Goal: Information Seeking & Learning: Learn about a topic

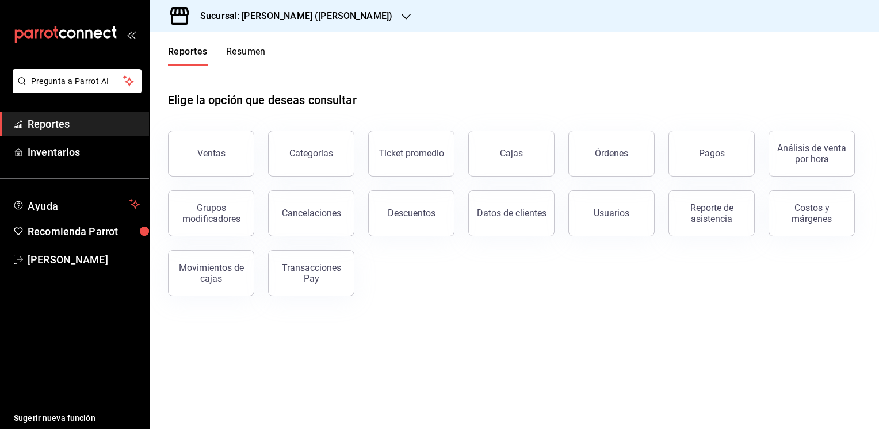
click at [251, 49] on button "Resumen" at bounding box center [246, 56] width 40 height 20
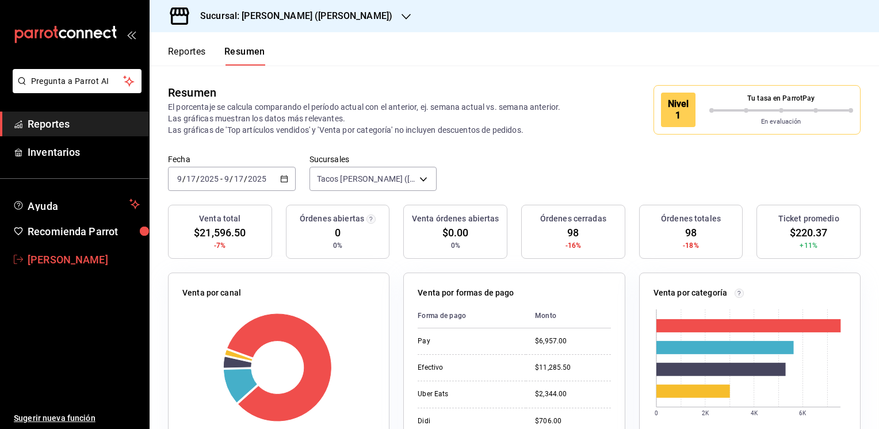
click at [64, 259] on span "[PERSON_NAME]" at bounding box center [84, 260] width 112 height 16
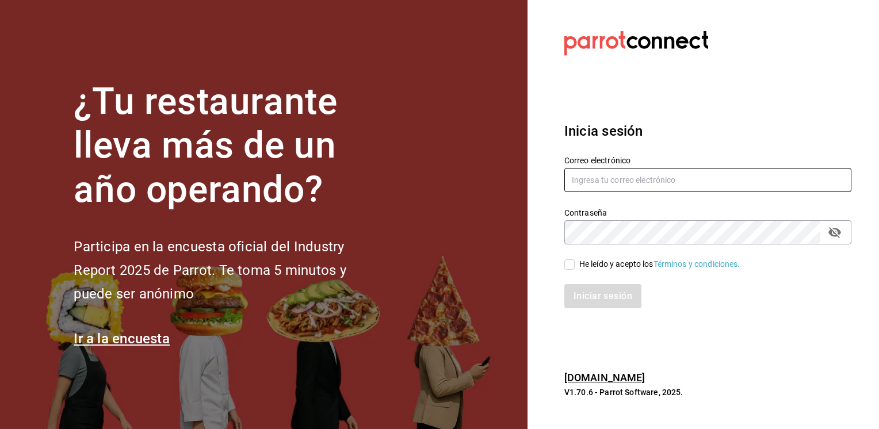
type input "jmario.caballero@hotmail.com"
click at [571, 265] on input "He leído y acepto los Términos y condiciones." at bounding box center [569, 264] width 10 height 10
checkbox input "true"
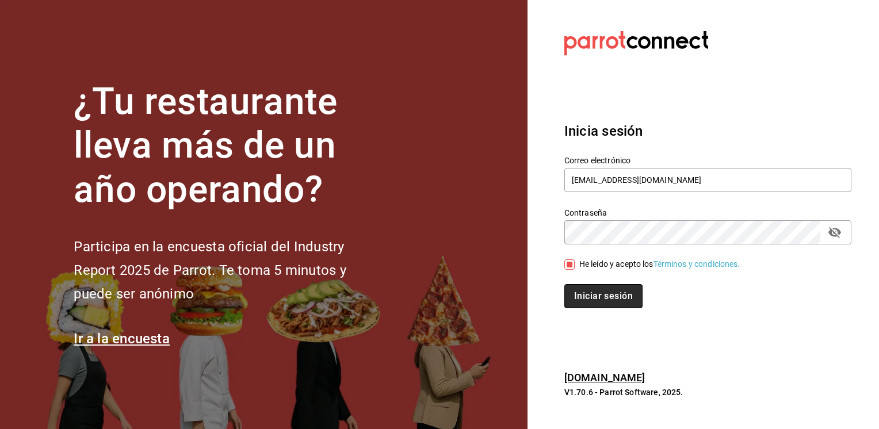
click at [609, 296] on button "Iniciar sesión" at bounding box center [603, 296] width 78 height 24
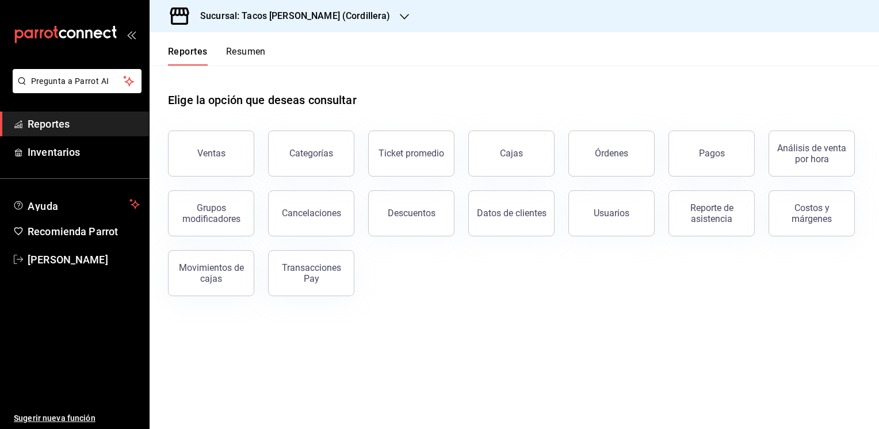
click at [400, 17] on icon "button" at bounding box center [404, 16] width 9 height 9
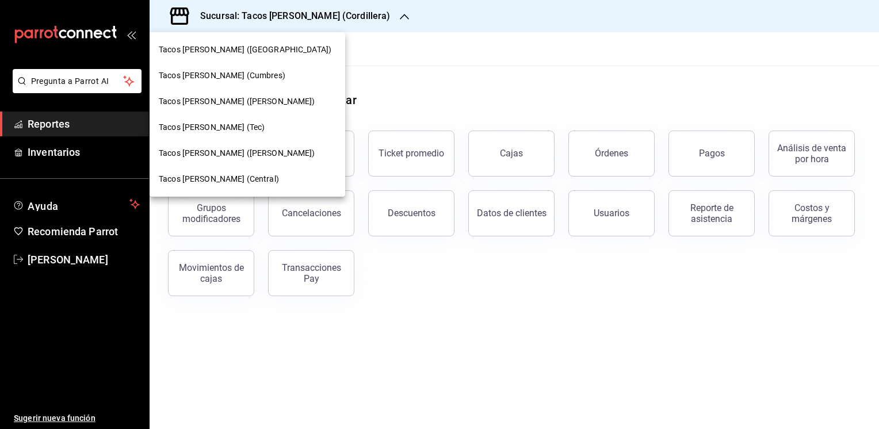
click at [202, 154] on span "Tacos [PERSON_NAME] ([PERSON_NAME])" at bounding box center [237, 153] width 156 height 12
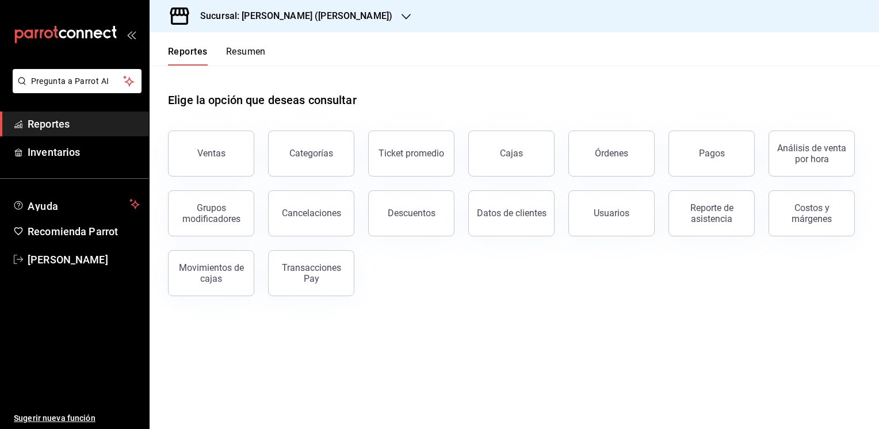
click at [254, 49] on button "Resumen" at bounding box center [246, 56] width 40 height 20
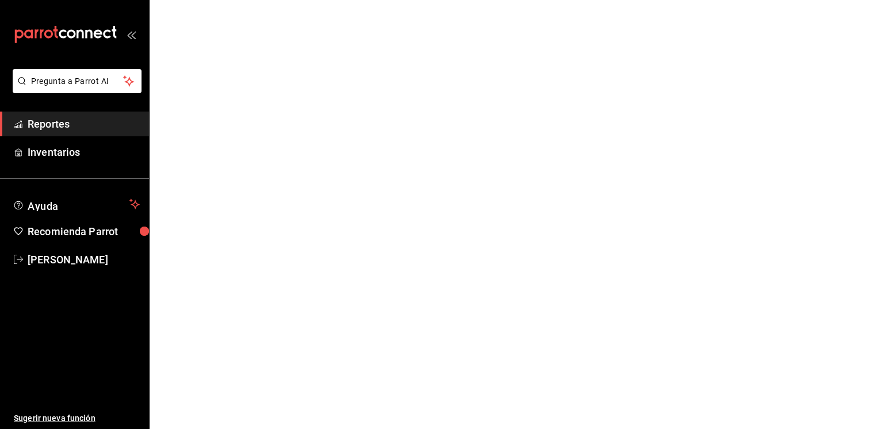
click at [254, 0] on html "Pregunta a Parrot AI Reportes Inventarios Ayuda Recomienda Parrot [PERSON_NAME]…" at bounding box center [439, 0] width 879 height 0
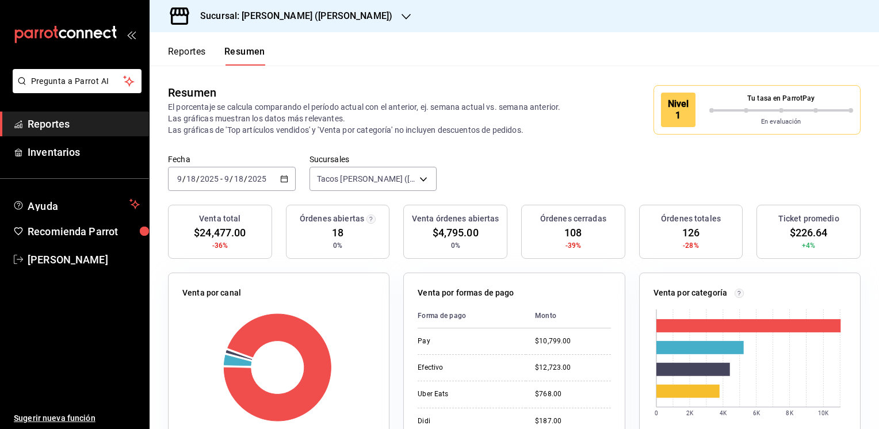
click at [402, 15] on icon "button" at bounding box center [406, 16] width 9 height 9
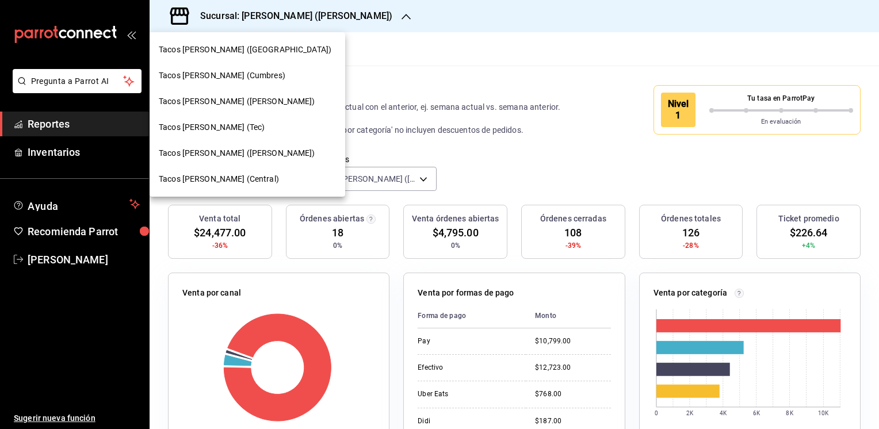
click at [232, 100] on span "Tacos [PERSON_NAME] ([PERSON_NAME])" at bounding box center [237, 101] width 156 height 12
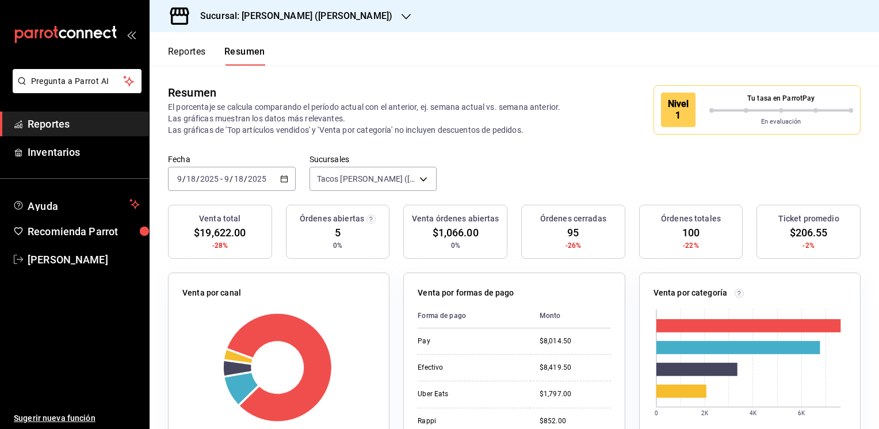
click at [284, 179] on icon "button" at bounding box center [284, 179] width 8 height 8
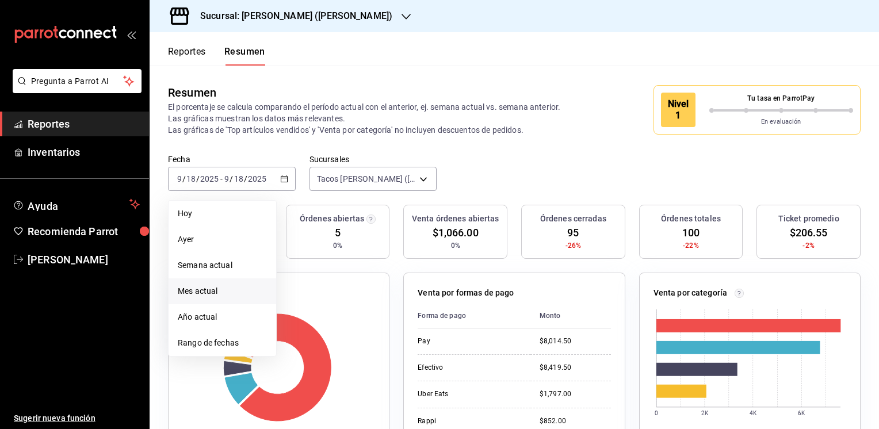
click at [204, 289] on span "Mes actual" at bounding box center [222, 291] width 89 height 12
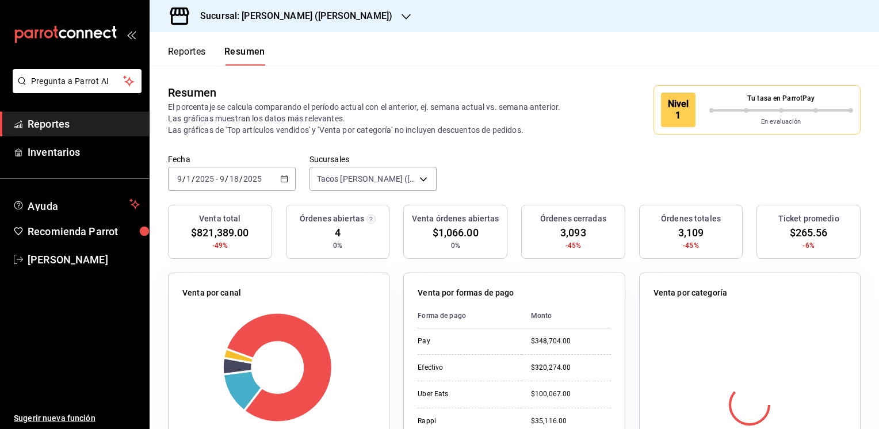
click at [283, 178] on \(Stroke\) "button" at bounding box center [284, 178] width 6 height 1
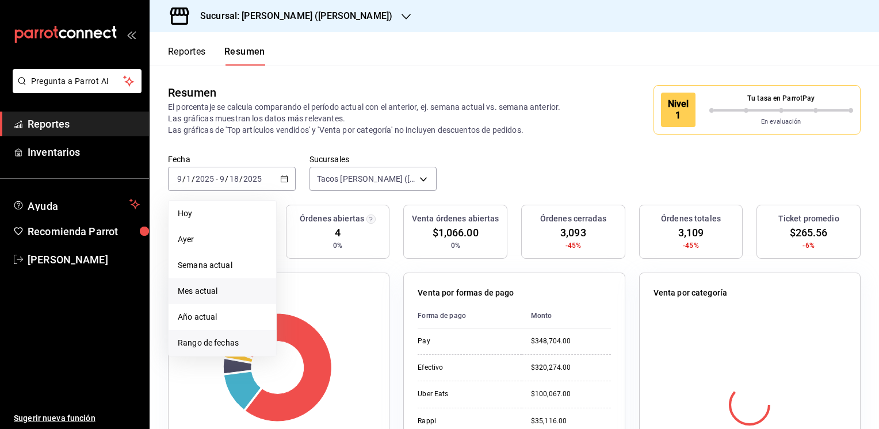
click at [190, 343] on span "Rango de fechas" at bounding box center [222, 343] width 89 height 12
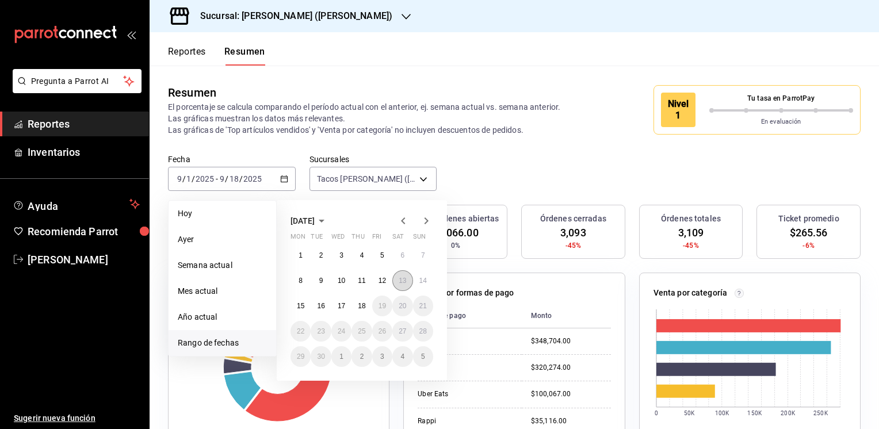
click at [403, 277] on abbr "13" at bounding box center [402, 281] width 7 height 8
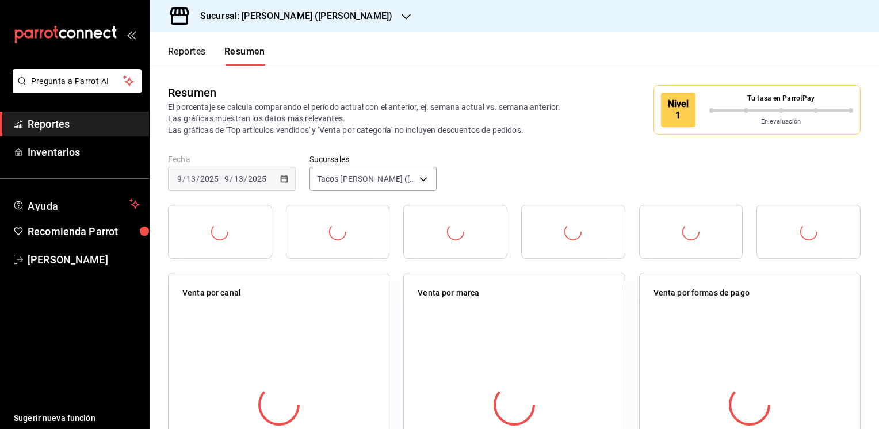
click at [403, 277] on div "Venta por marca" at bounding box center [513, 394] width 221 height 242
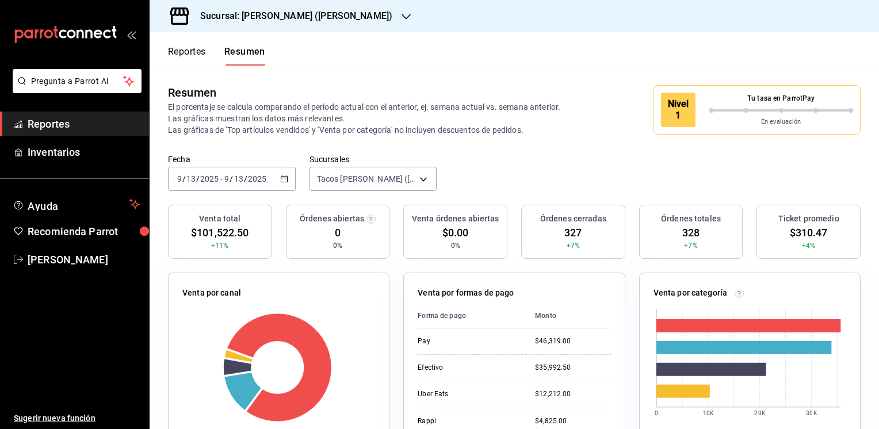
drag, startPoint x: 403, startPoint y: 277, endPoint x: 556, endPoint y: 169, distance: 187.1
click at [556, 169] on div "Fecha [DATE] [DATE] - [DATE] [DATE] Sucursales Tacos [PERSON_NAME] ([PERSON_NAM…" at bounding box center [514, 179] width 729 height 51
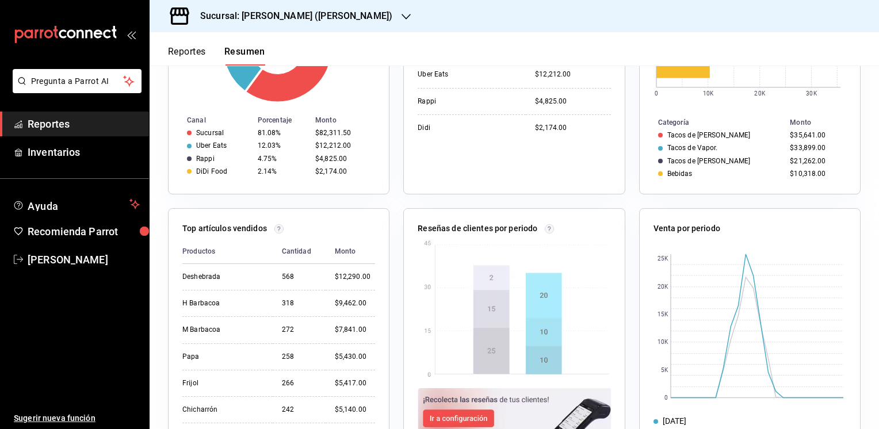
scroll to position [359, 0]
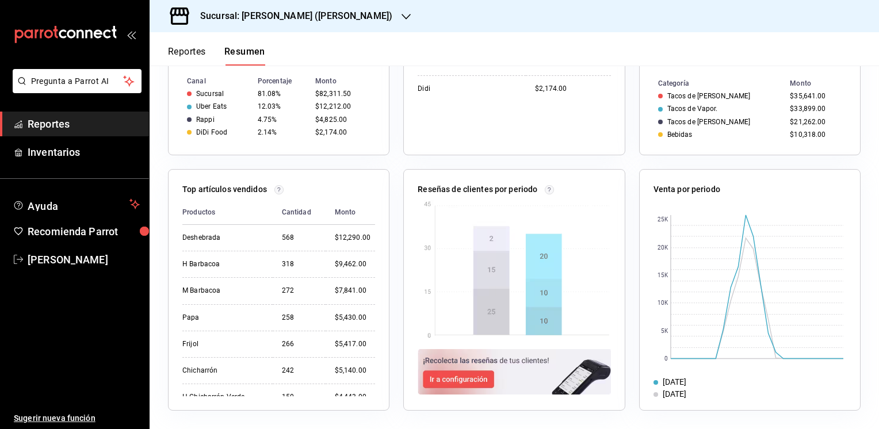
click at [346, 186] on div "Top artículos vendidos" at bounding box center [278, 192] width 193 height 17
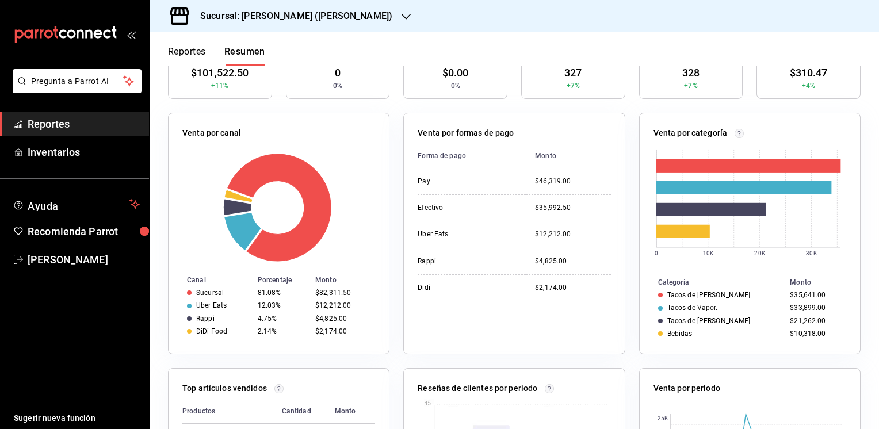
scroll to position [0, 0]
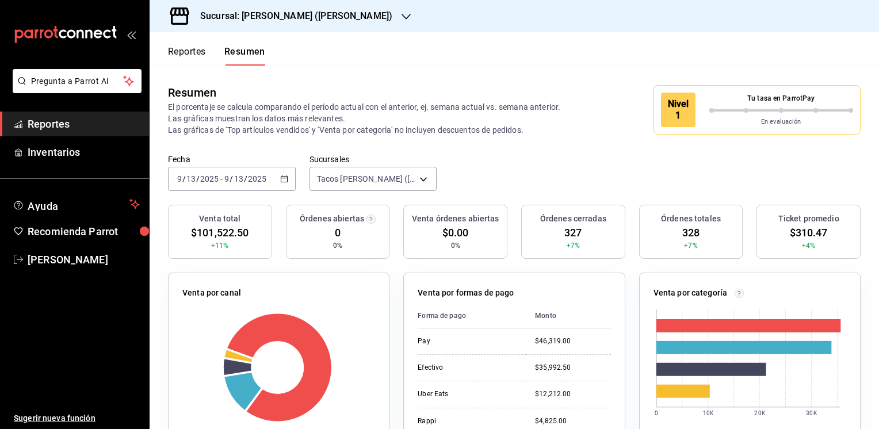
click at [176, 46] on button "Reportes" at bounding box center [187, 56] width 38 height 20
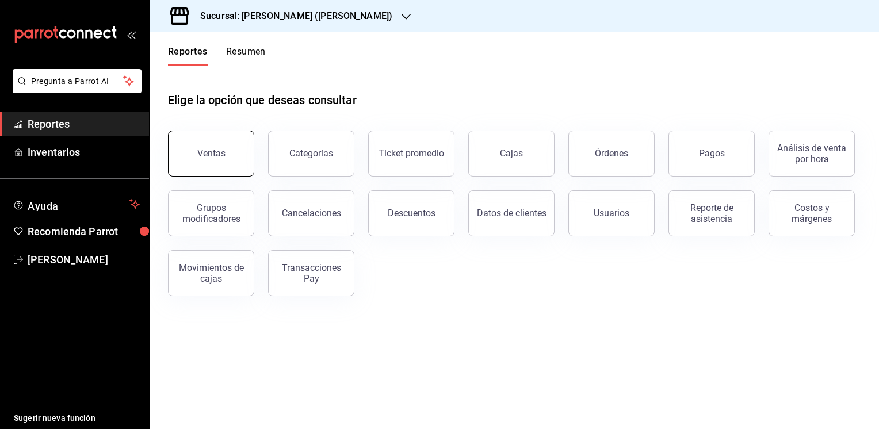
click at [197, 146] on button "Ventas" at bounding box center [211, 154] width 86 height 46
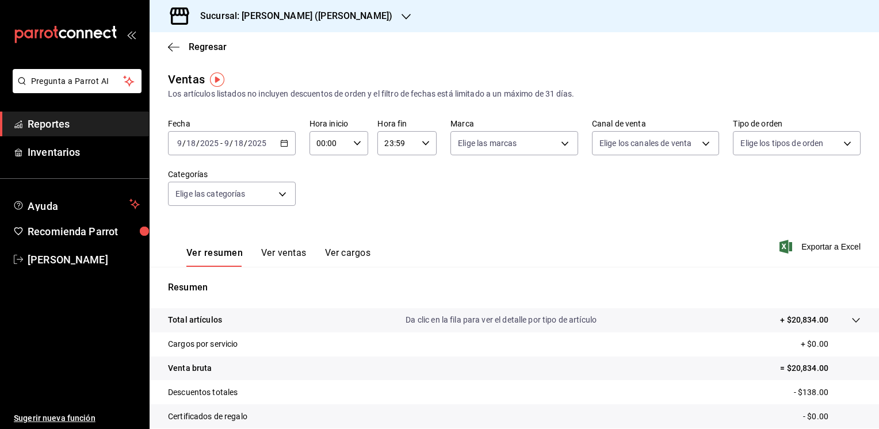
click at [292, 253] on button "Ver ventas" at bounding box center [283, 257] width 45 height 20
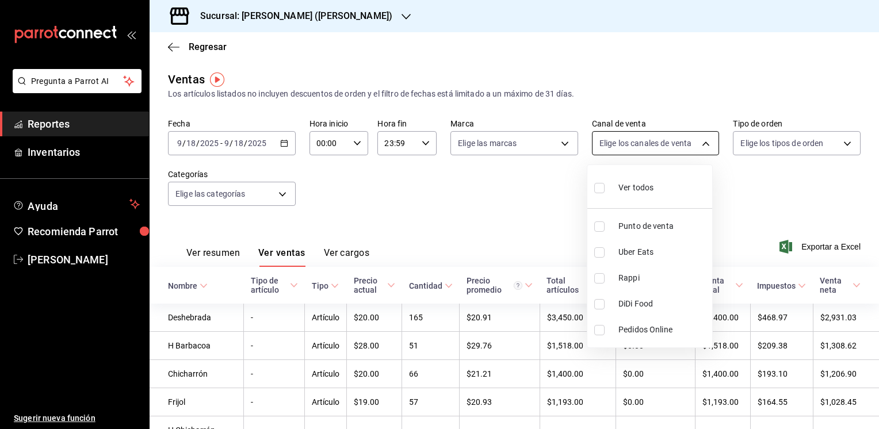
click at [704, 142] on body "Pregunta a Parrot AI Reportes Inventarios Ayuda Recomienda Parrot [PERSON_NAME]…" at bounding box center [439, 214] width 879 height 429
click at [599, 309] on li "DiDi Food" at bounding box center [649, 304] width 125 height 26
type input "DIDI_FOOD"
checkbox input "true"
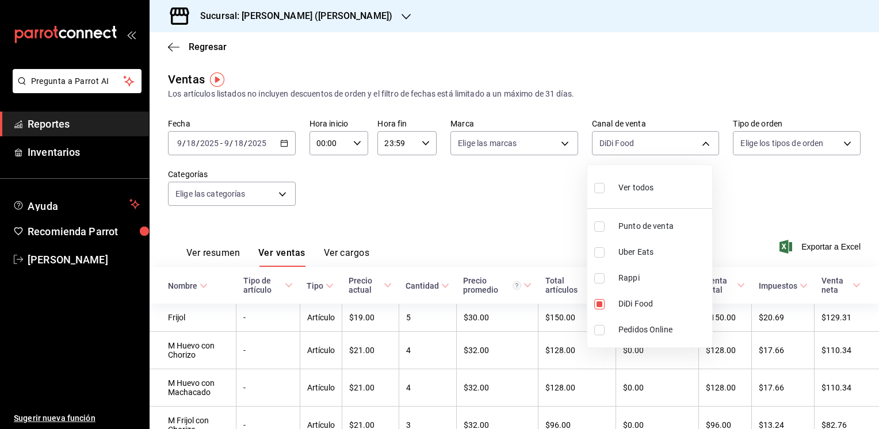
drag, startPoint x: 877, startPoint y: 182, endPoint x: 879, endPoint y: 256, distance: 73.7
click at [878, 256] on html "Pregunta a Parrot AI Reportes Inventarios Ayuda Recomienda Parrot [PERSON_NAME]…" at bounding box center [439, 214] width 879 height 429
drag, startPoint x: 872, startPoint y: 235, endPoint x: 880, endPoint y: 321, distance: 86.2
click at [878, 321] on html "Pregunta a Parrot AI Reportes Inventarios Ayuda Recomienda Parrot [PERSON_NAME]…" at bounding box center [439, 214] width 879 height 429
click at [819, 227] on div at bounding box center [439, 214] width 879 height 429
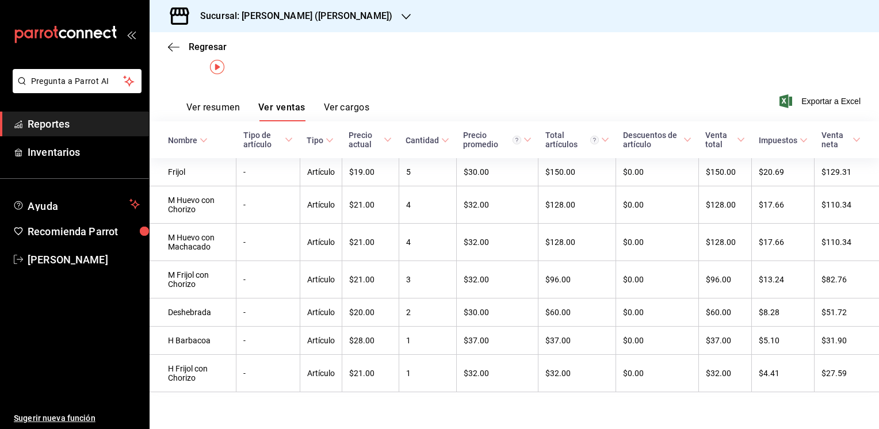
scroll to position [8, 0]
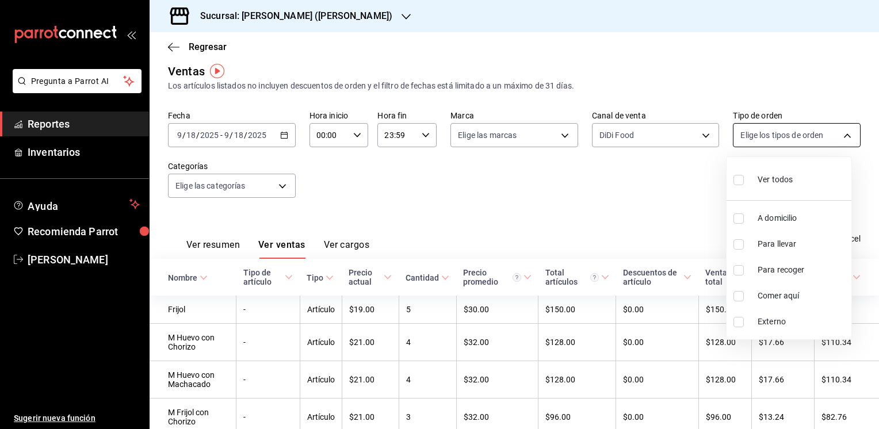
click at [839, 136] on body "Pregunta a Parrot AI Reportes Inventarios Ayuda Recomienda Parrot [PERSON_NAME]…" at bounding box center [439, 214] width 879 height 429
click at [839, 136] on div at bounding box center [439, 214] width 879 height 429
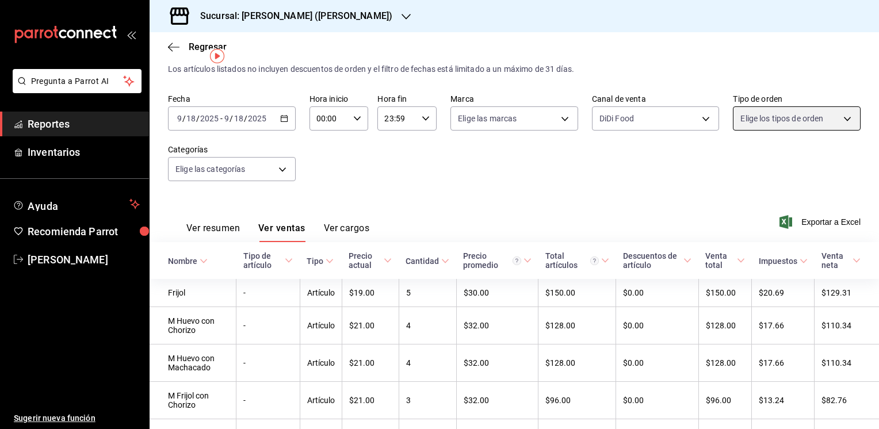
scroll to position [23, 0]
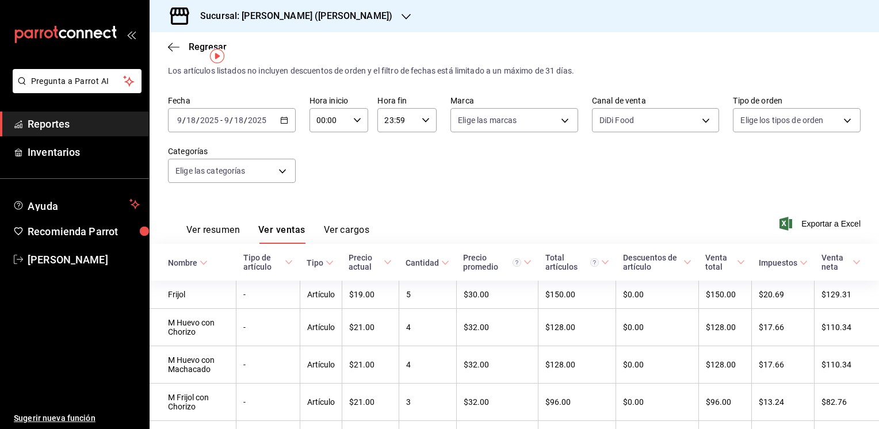
click at [283, 123] on \(Stroke\) "button" at bounding box center [284, 120] width 7 height 6
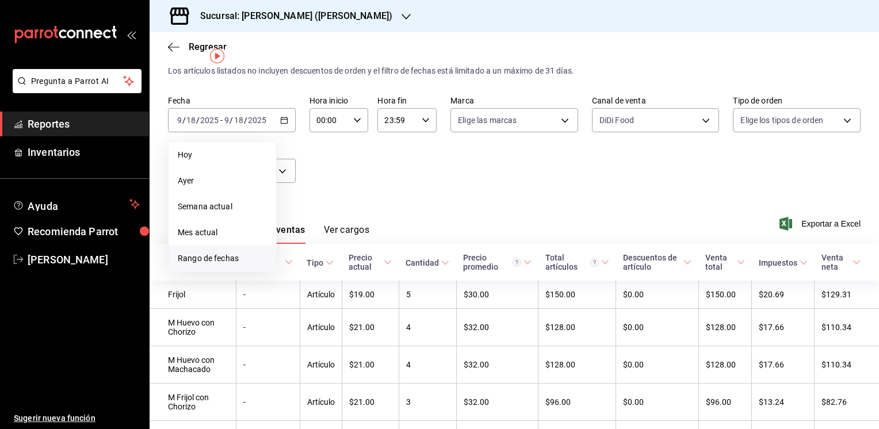
click at [221, 256] on span "Rango de fechas" at bounding box center [222, 259] width 89 height 12
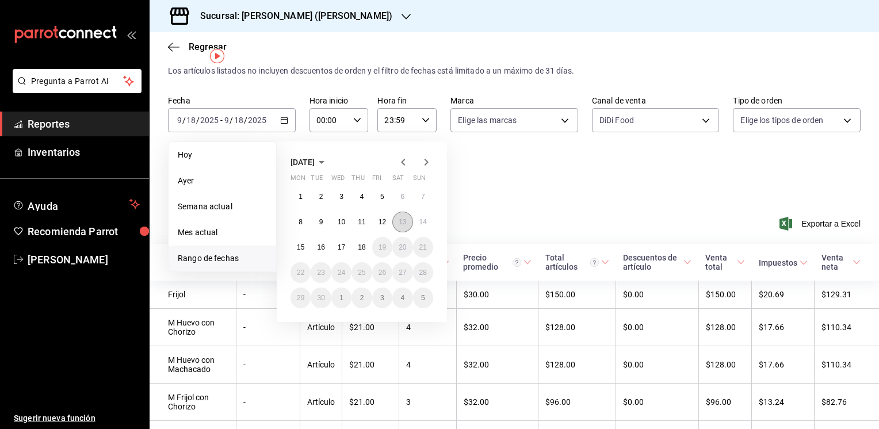
click at [403, 221] on abbr "13" at bounding box center [402, 222] width 7 height 8
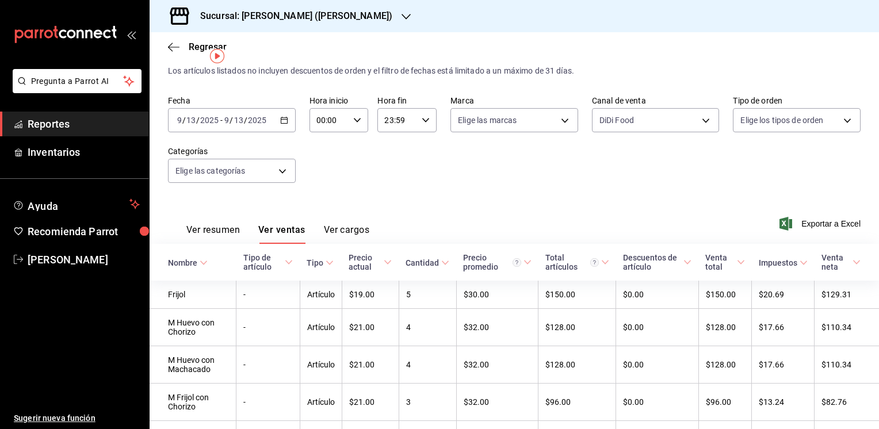
click at [403, 221] on div "Ver resumen Ver ventas Ver cargos Exportar a Excel" at bounding box center [514, 220] width 729 height 47
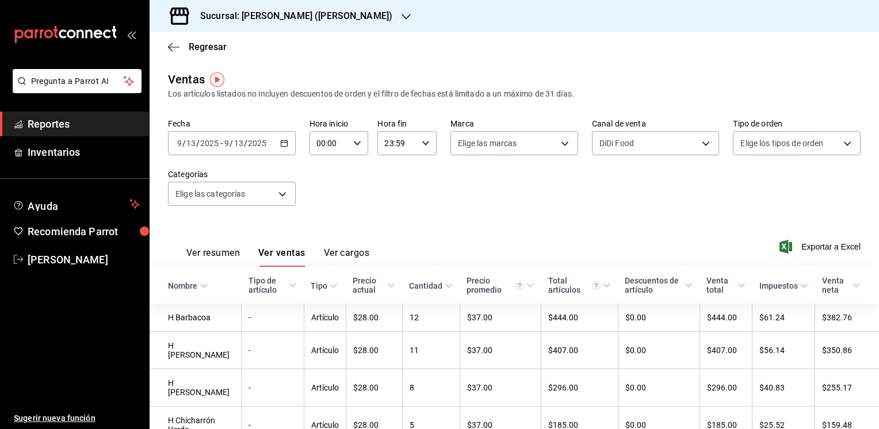
drag, startPoint x: 403, startPoint y: 221, endPoint x: 486, endPoint y: 217, distance: 82.3
click at [486, 217] on div "Fecha [DATE] [DATE] - [DATE] [DATE] Hora inicio 00:00 Hora inicio Hora fin 23:5…" at bounding box center [514, 169] width 693 height 101
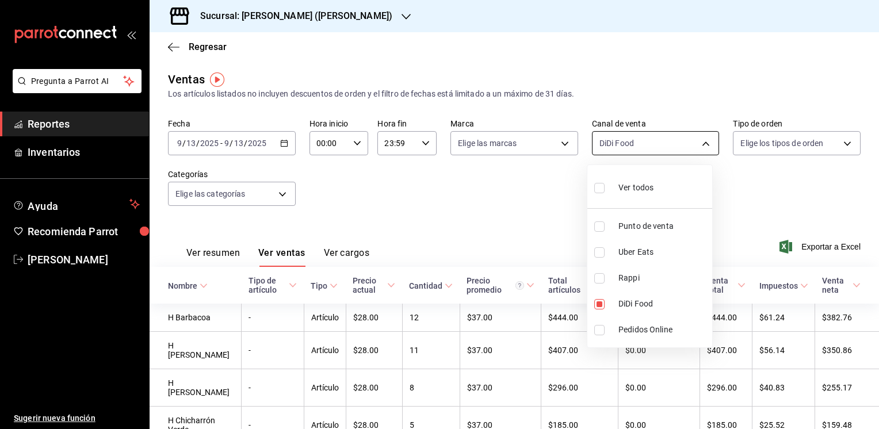
click at [697, 144] on body "Pregunta a Parrot AI Reportes Inventarios Ayuda Recomienda Parrot [PERSON_NAME]…" at bounding box center [439, 214] width 879 height 429
click at [620, 302] on span "DiDi Food" at bounding box center [662, 304] width 89 height 12
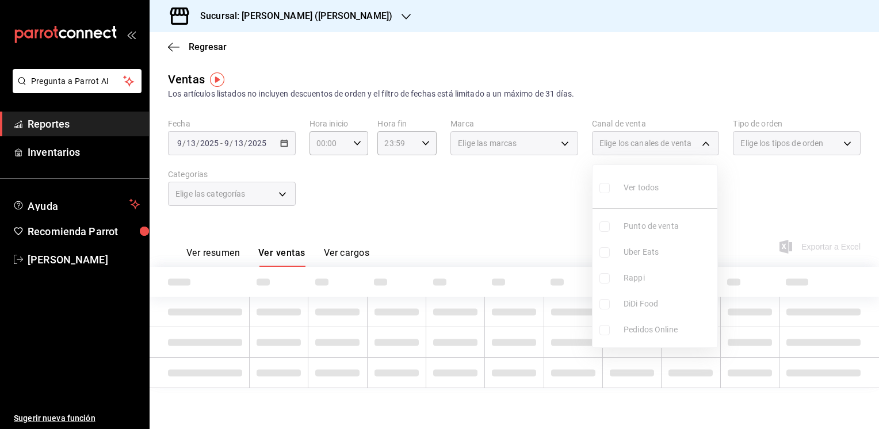
click at [605, 304] on ul "Ver todos Punto de venta Uber Eats Rappi DiDi Food Pedidos Online" at bounding box center [655, 256] width 125 height 182
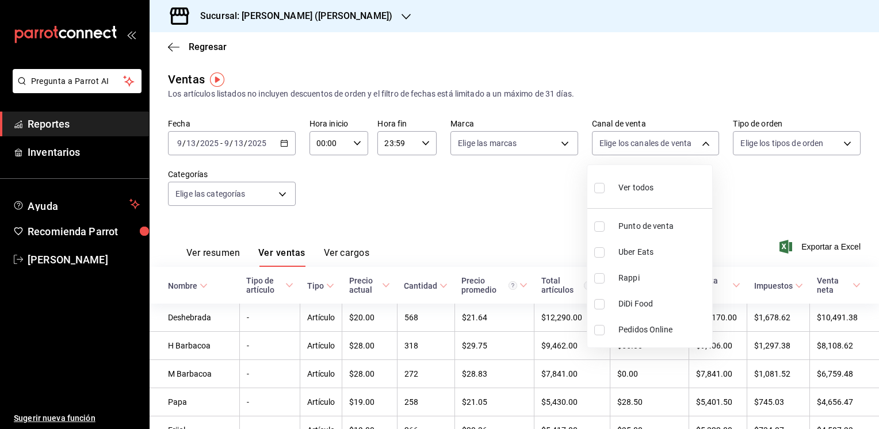
click at [605, 304] on label at bounding box center [601, 304] width 15 height 10
click at [605, 304] on input "checkbox" at bounding box center [599, 304] width 10 height 10
checkbox input "false"
click at [597, 304] on input "checkbox" at bounding box center [599, 304] width 10 height 10
checkbox input "true"
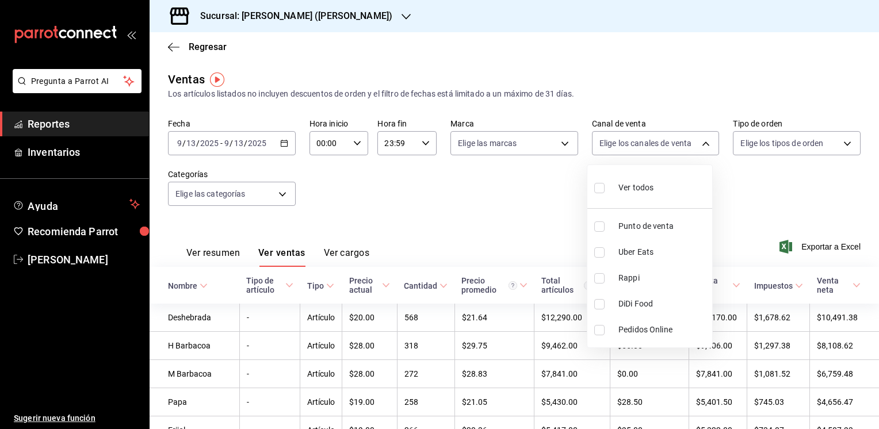
type input "DIDI_FOOD"
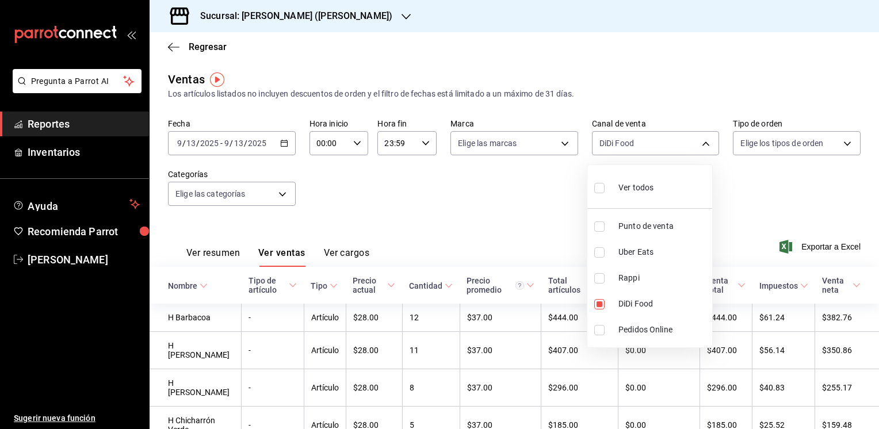
click at [429, 227] on div at bounding box center [439, 214] width 879 height 429
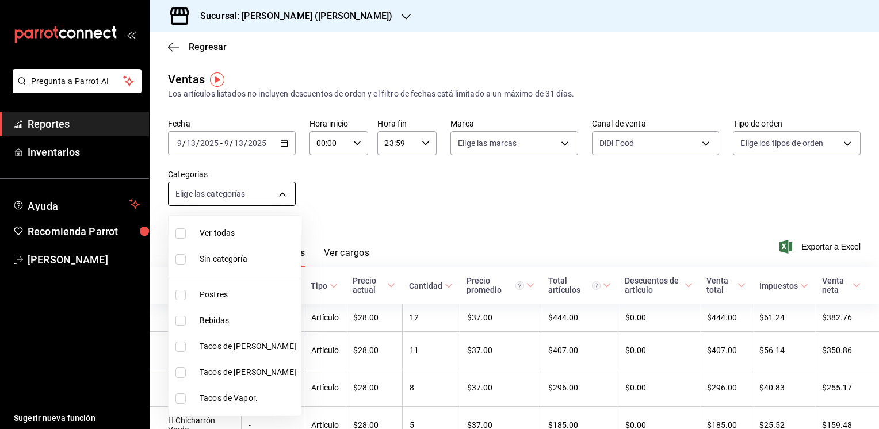
click at [281, 196] on body "Pregunta a Parrot AI Reportes Inventarios Ayuda Recomienda Parrot [PERSON_NAME]…" at bounding box center [439, 214] width 879 height 429
click at [224, 373] on span "Tacos de [PERSON_NAME]" at bounding box center [248, 372] width 97 height 12
type input "ab8a3f9b-811a-4c58-8a60-58c93d6ffe1e"
click at [182, 370] on input "checkbox" at bounding box center [180, 373] width 10 height 10
checkbox input "false"
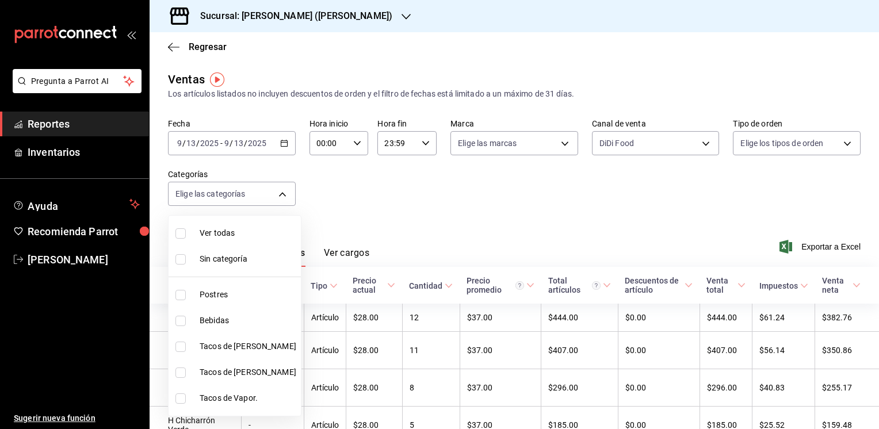
click at [181, 346] on input "checkbox" at bounding box center [180, 347] width 10 height 10
checkbox input "true"
type input "9b2a086a-1748-4fa6-9e9f-eef77635b034"
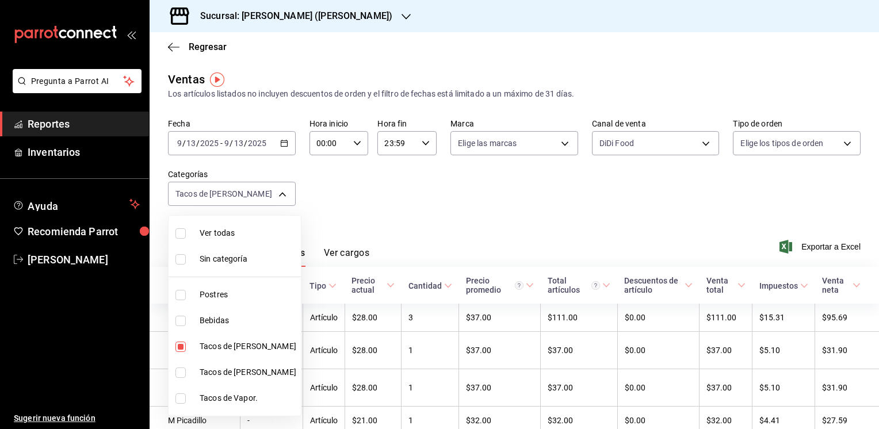
click at [476, 239] on div at bounding box center [439, 214] width 879 height 429
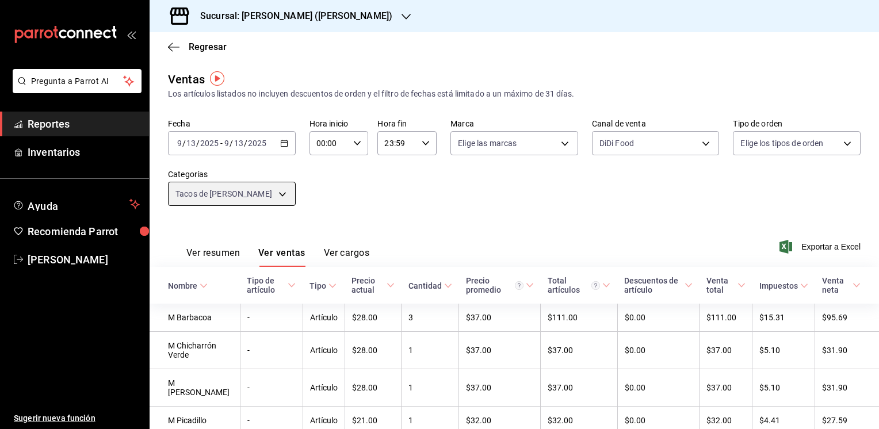
scroll to position [45, 0]
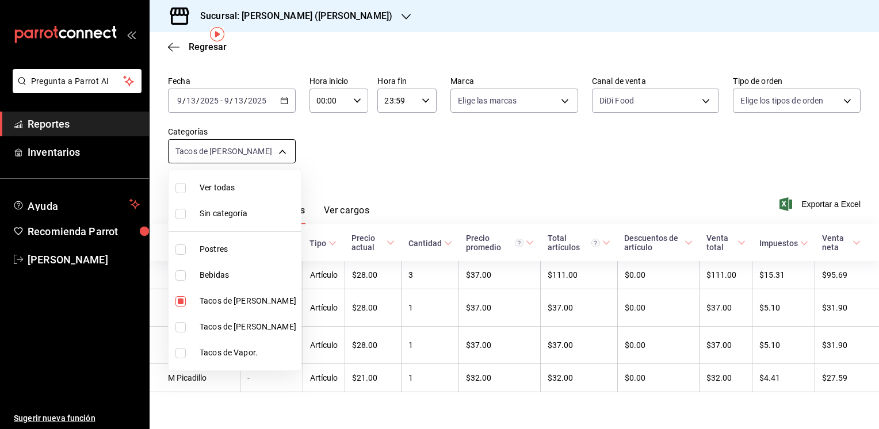
click at [282, 150] on body "Pregunta a Parrot AI Reportes Inventarios Ayuda Recomienda Parrot [PERSON_NAME]…" at bounding box center [439, 214] width 879 height 429
click at [182, 301] on input "checkbox" at bounding box center [180, 301] width 10 height 10
checkbox input "false"
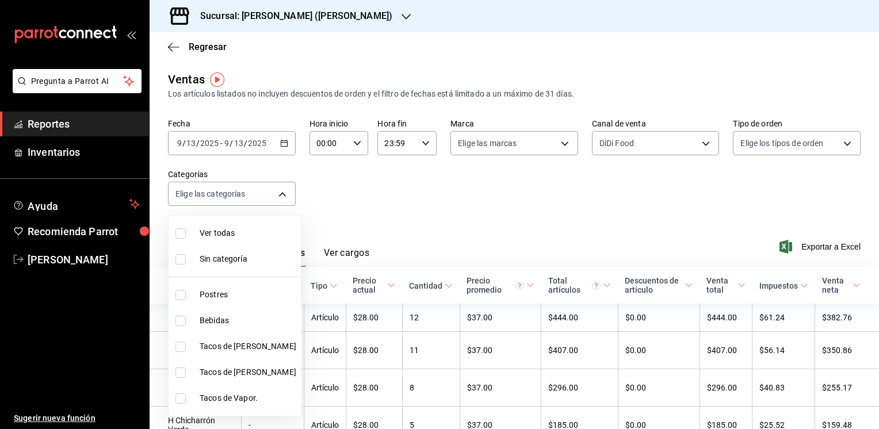
click at [177, 366] on li "Tacos de [PERSON_NAME]" at bounding box center [235, 373] width 132 height 26
type input "ab8a3f9b-811a-4c58-8a60-58c93d6ffe1e"
checkbox input "true"
click at [490, 227] on div at bounding box center [439, 214] width 879 height 429
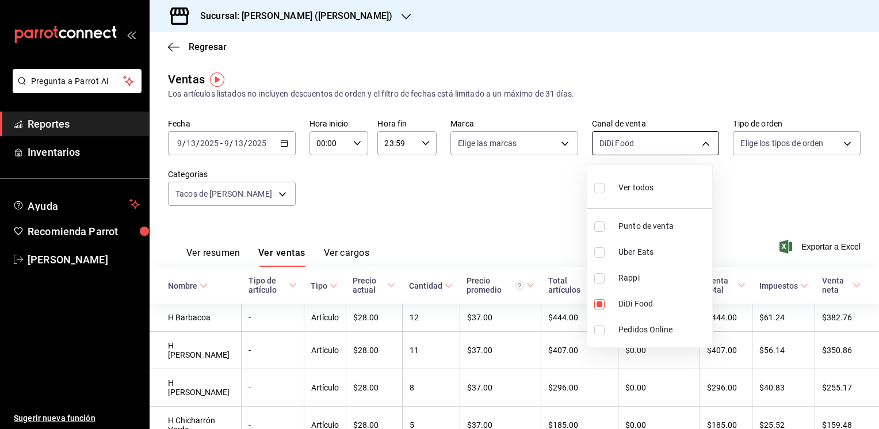
click at [700, 147] on body "Pregunta a Parrot AI Reportes Inventarios Ayuda Recomienda Parrot [PERSON_NAME]…" at bounding box center [439, 214] width 879 height 429
click at [596, 226] on input "checkbox" at bounding box center [599, 226] width 10 height 10
checkbox input "true"
type input "DIDI_FOOD,PARROT"
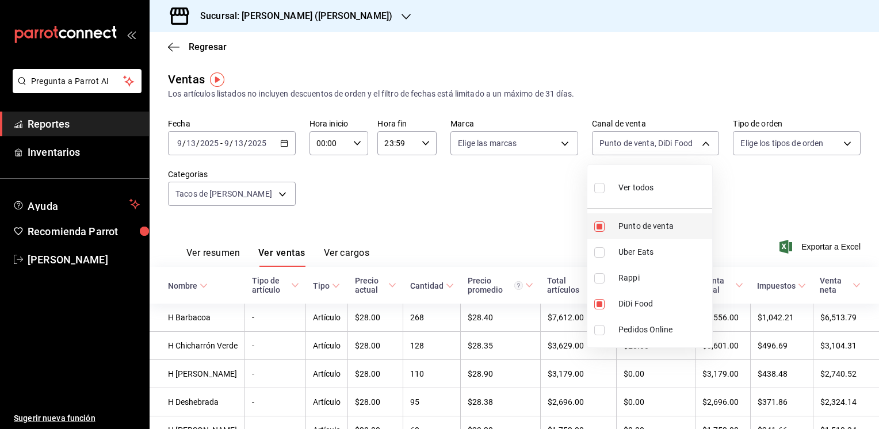
click at [600, 227] on input "checkbox" at bounding box center [599, 226] width 10 height 10
checkbox input "false"
type input "DIDI_FOOD"
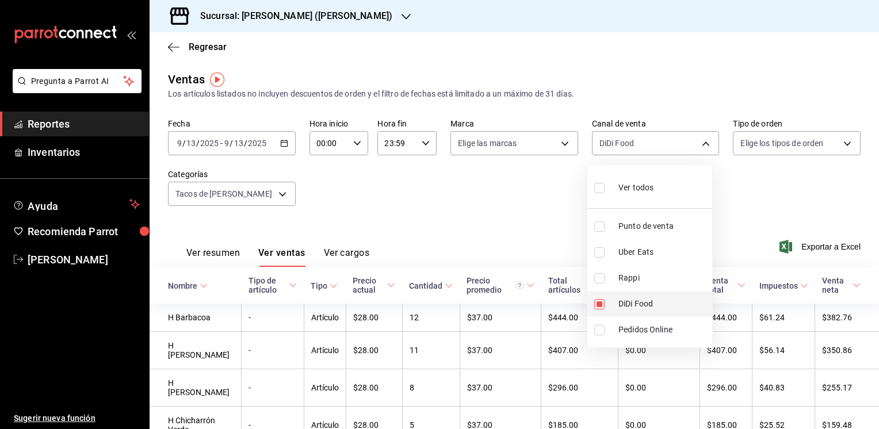
click at [603, 305] on input "checkbox" at bounding box center [599, 304] width 10 height 10
checkbox input "false"
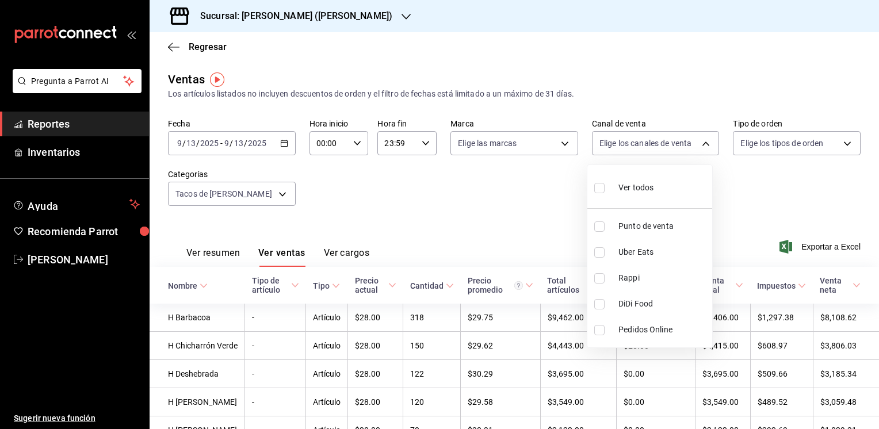
click at [605, 187] on label at bounding box center [601, 187] width 15 height 17
click at [605, 187] on input "checkbox" at bounding box center [599, 188] width 10 height 10
checkbox input "false"
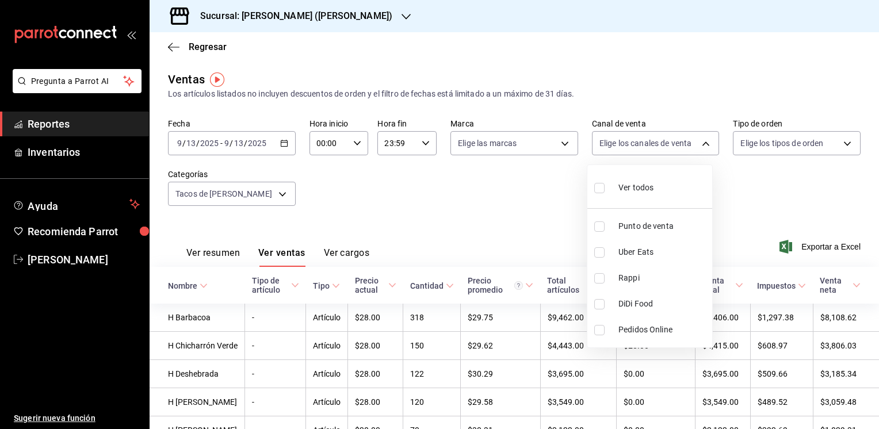
checkbox input "false"
click at [605, 187] on label at bounding box center [601, 187] width 15 height 17
click at [605, 187] on input "checkbox" at bounding box center [599, 188] width 10 height 10
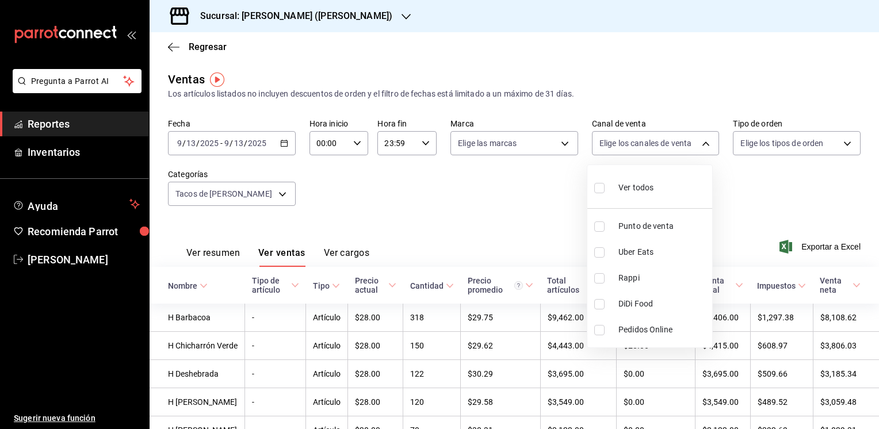
checkbox input "false"
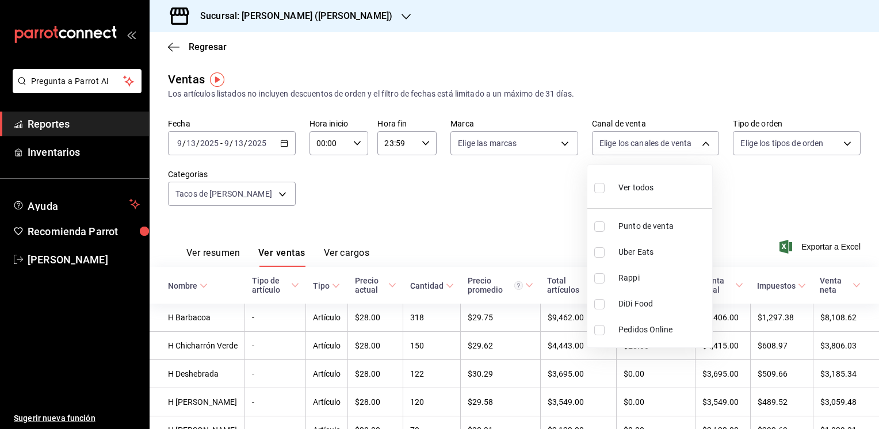
checkbox input "false"
click at [600, 187] on input "checkbox" at bounding box center [599, 188] width 10 height 10
checkbox input "true"
type input "PARROT,UBER_EATS,RAPPI,DIDI_FOOD,ONLINE"
checkbox input "true"
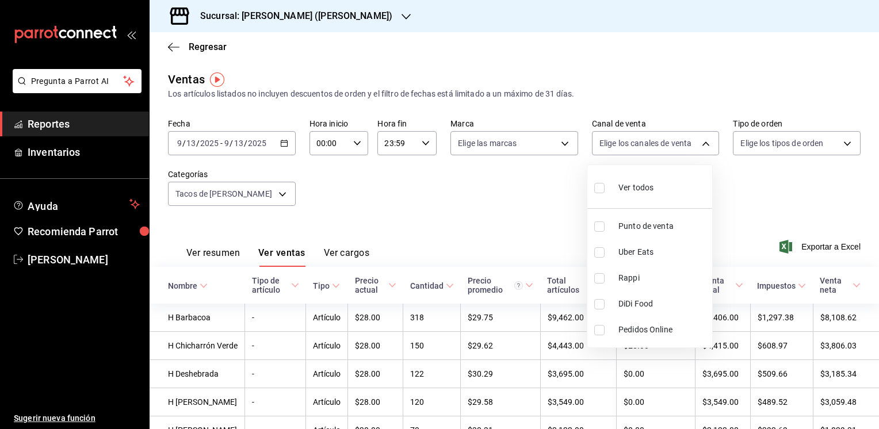
checkbox input "true"
click at [285, 196] on div at bounding box center [439, 214] width 879 height 429
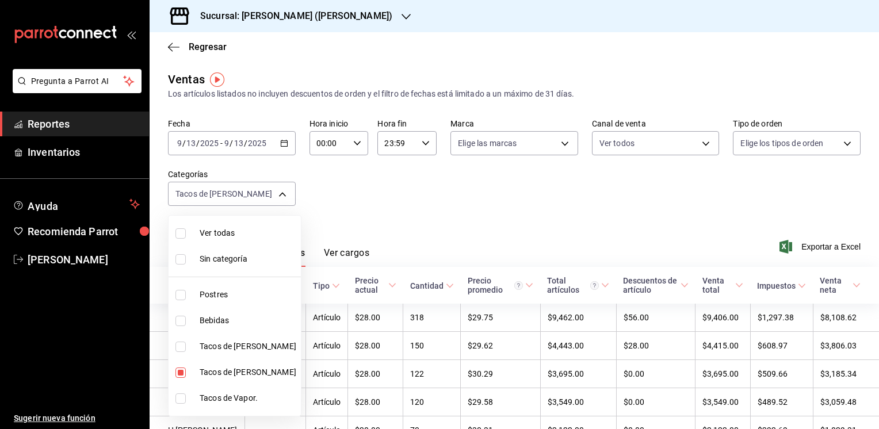
click at [285, 196] on body "Pregunta a Parrot AI Reportes Inventarios Ayuda Recomienda Parrot [PERSON_NAME]…" at bounding box center [439, 214] width 879 height 429
click at [179, 403] on input "checkbox" at bounding box center [180, 399] width 10 height 10
checkbox input "true"
type input "ab8a3f9b-811a-4c58-8a60-58c93d6ffe1e,a9fb5295-3a9a-4edf-8886-fdd66a3f2dad"
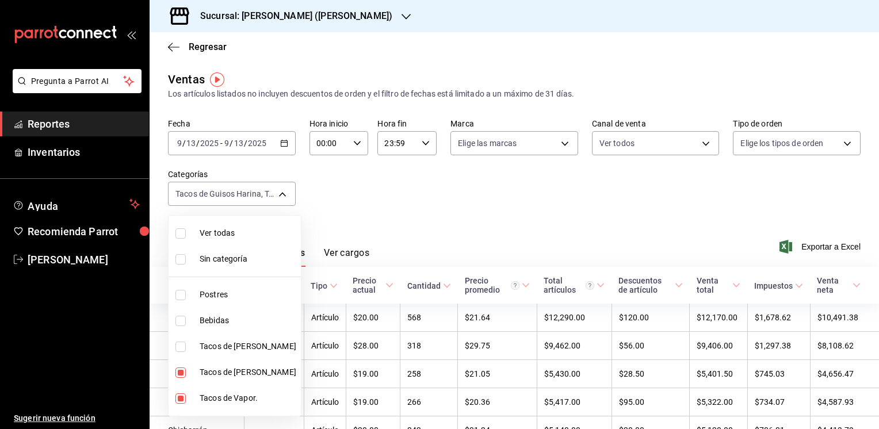
click at [184, 373] on input "checkbox" at bounding box center [180, 373] width 10 height 10
checkbox input "false"
type input "a9fb5295-3a9a-4edf-8886-fdd66a3f2dad"
click at [637, 209] on div at bounding box center [439, 214] width 879 height 429
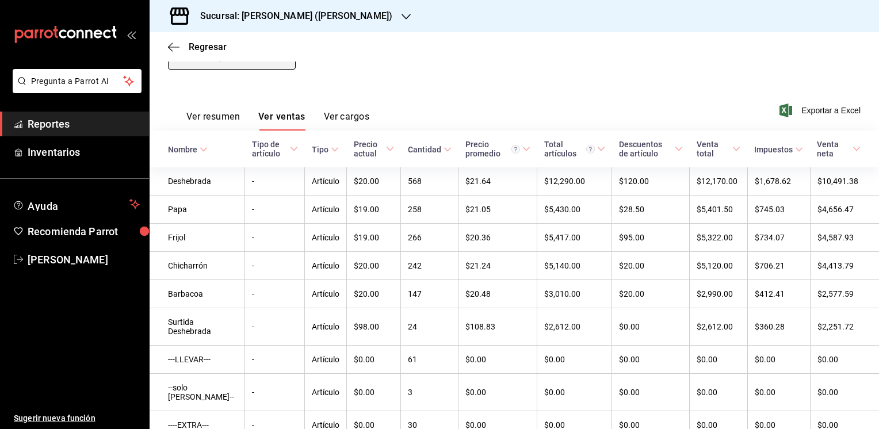
scroll to position [83, 0]
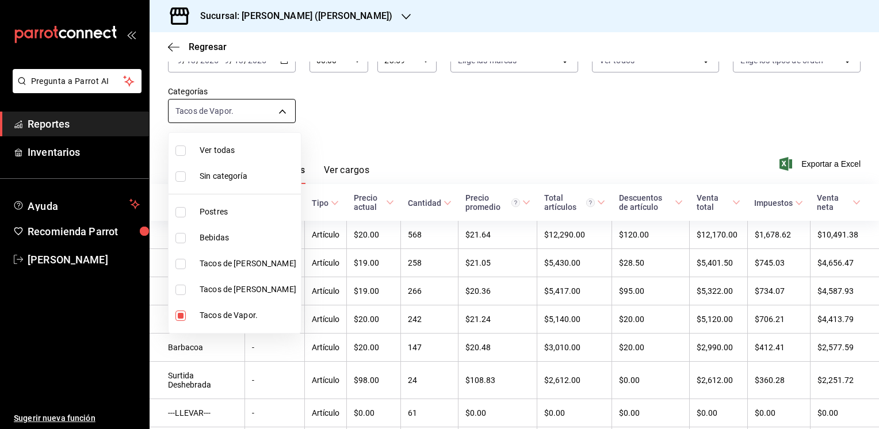
click at [282, 115] on body "Pregunta a Parrot AI Reportes Inventarios Ayuda Recomienda Parrot [PERSON_NAME]…" at bounding box center [439, 214] width 879 height 429
click at [179, 316] on input "checkbox" at bounding box center [180, 316] width 10 height 10
checkbox input "false"
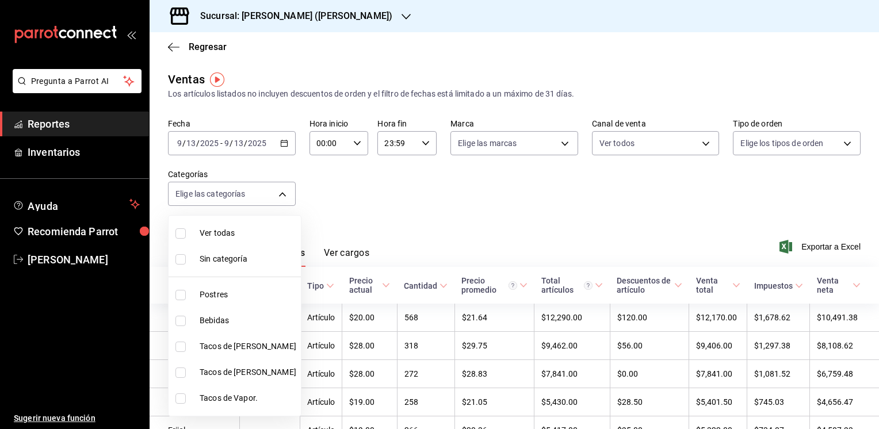
click at [177, 349] on input "checkbox" at bounding box center [180, 347] width 10 height 10
checkbox input "true"
type input "9b2a086a-1748-4fa6-9e9f-eef77635b034"
click at [177, 349] on input "checkbox" at bounding box center [180, 347] width 10 height 10
checkbox input "false"
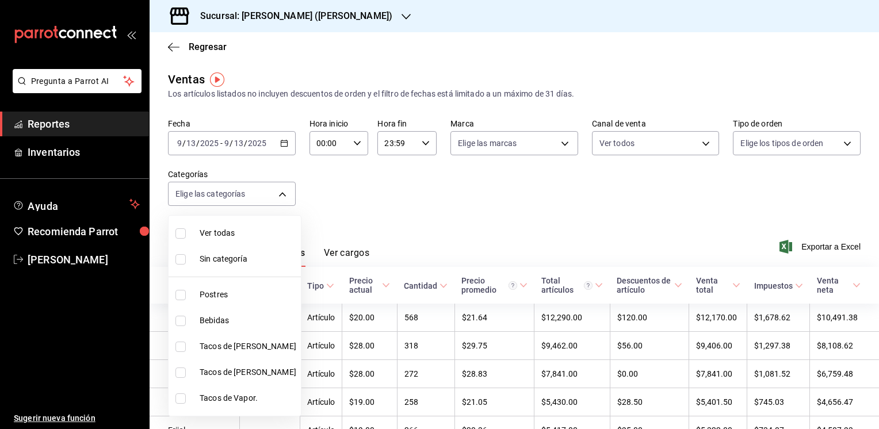
click at [178, 344] on input "checkbox" at bounding box center [180, 347] width 10 height 10
checkbox input "true"
type input "9b2a086a-1748-4fa6-9e9f-eef77635b034"
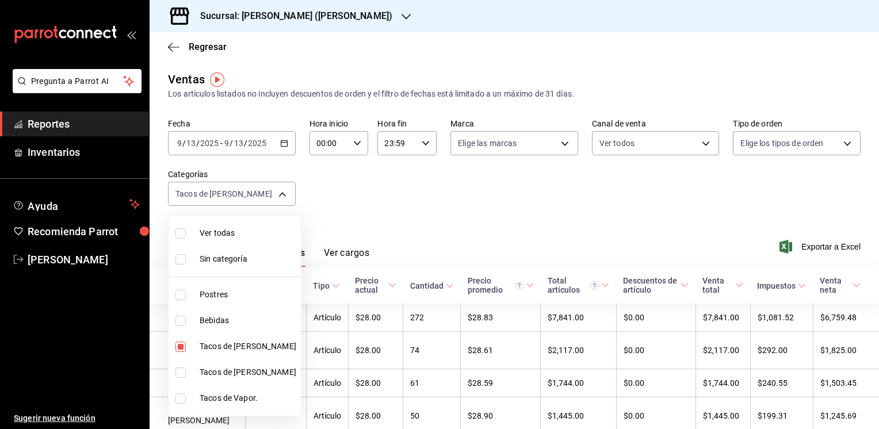
click at [179, 369] on input "checkbox" at bounding box center [180, 373] width 10 height 10
checkbox input "true"
type input "9b2a086a-1748-4fa6-9e9f-eef77635b034,ab8a3f9b-811a-4c58-8a60-58c93d6ffe1e"
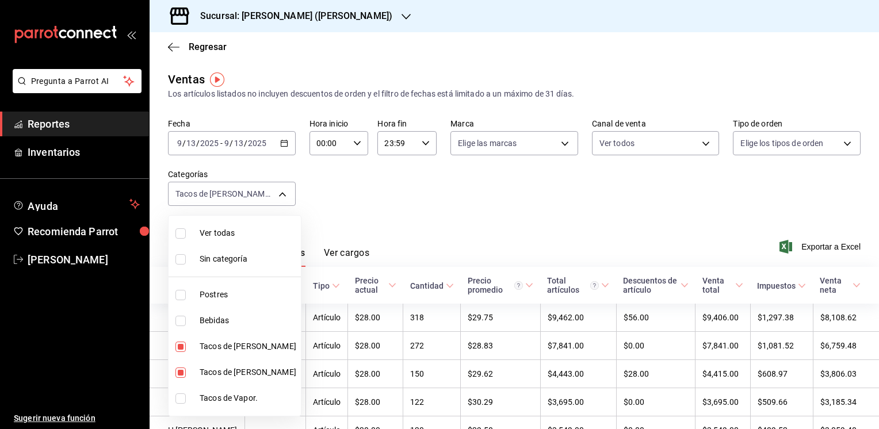
drag, startPoint x: 874, startPoint y: 177, endPoint x: 877, endPoint y: 212, distance: 34.6
click at [877, 212] on div at bounding box center [439, 214] width 879 height 429
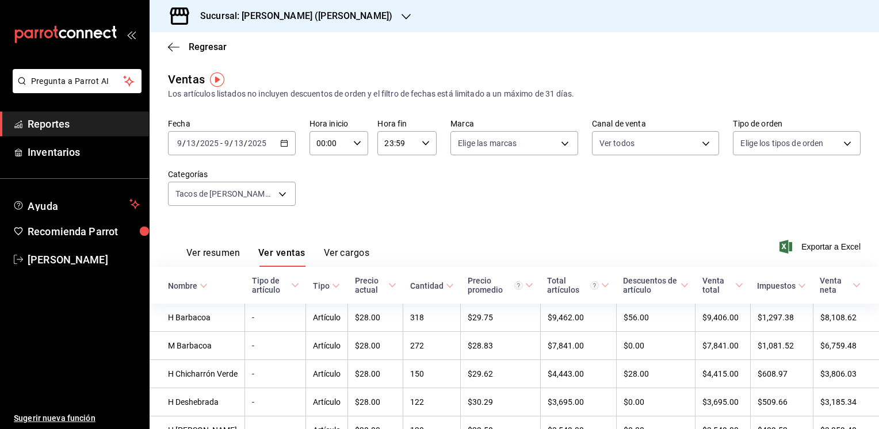
click at [610, 174] on div "Fecha [DATE] [DATE] - [DATE] [DATE] Hora inicio 00:00 Hora inicio Hora fin 23:5…" at bounding box center [514, 169] width 693 height 101
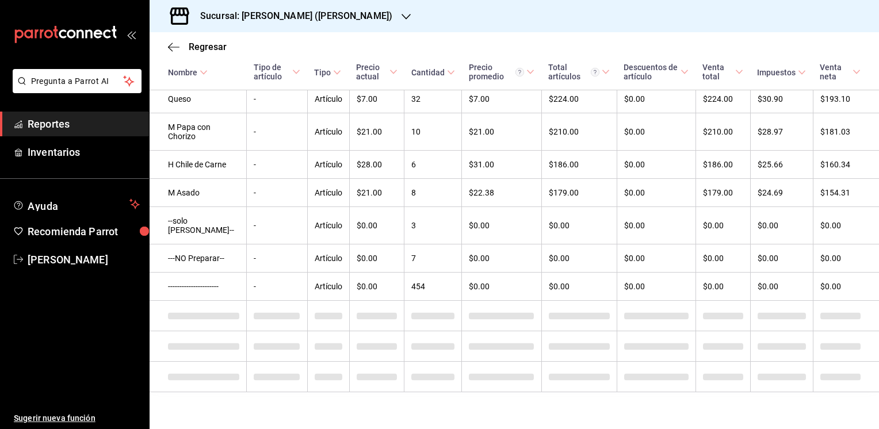
scroll to position [1316, 0]
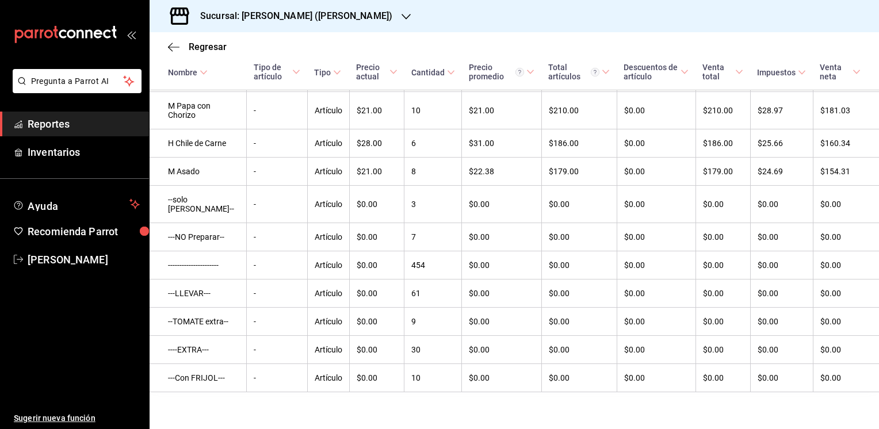
click at [402, 17] on icon "button" at bounding box center [406, 16] width 9 height 9
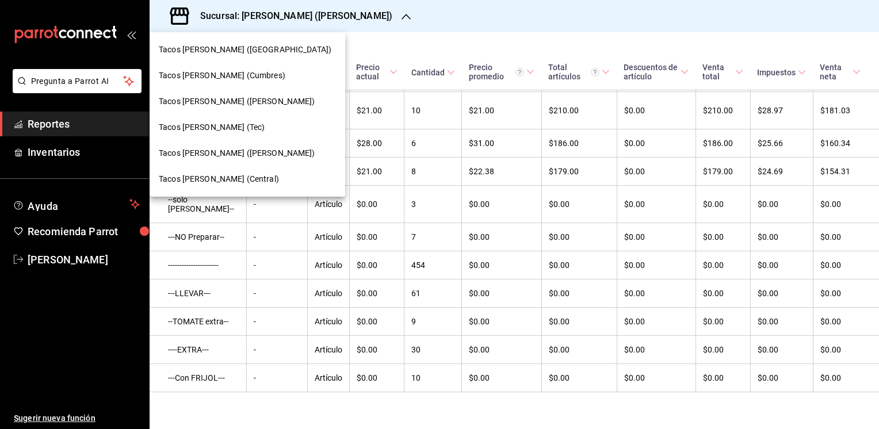
click at [216, 152] on span "Tacos [PERSON_NAME] ([PERSON_NAME])" at bounding box center [237, 153] width 156 height 12
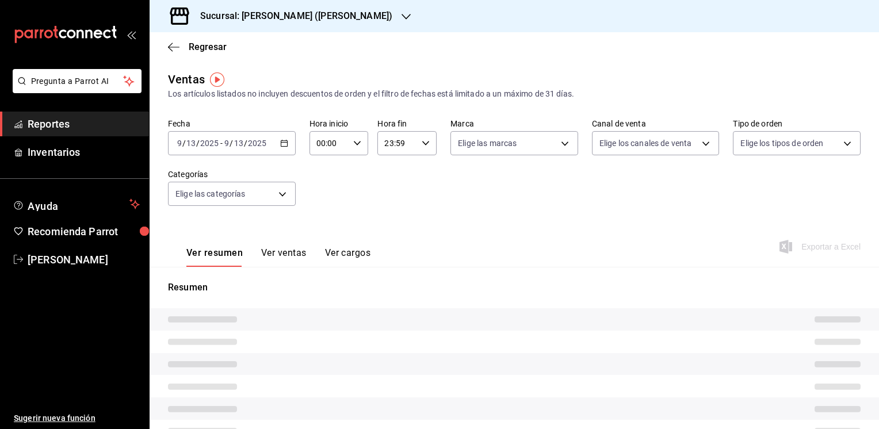
type input "PARROT,UBER_EATS,RAPPI,DIDI_FOOD,ONLINE"
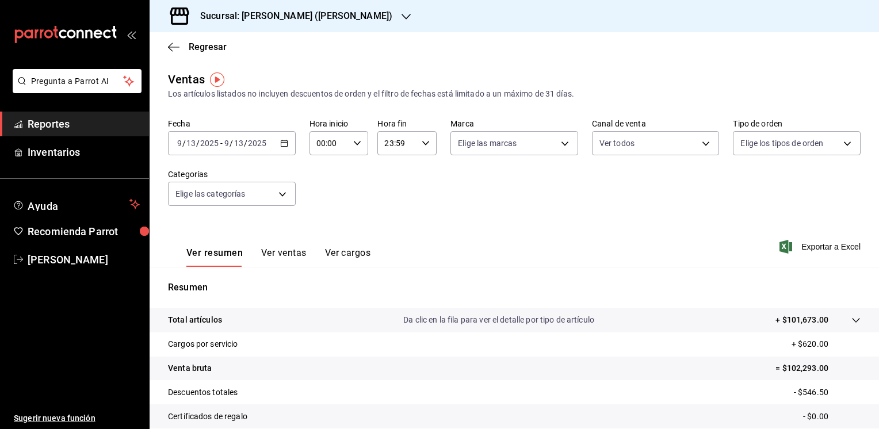
click at [267, 254] on button "Ver ventas" at bounding box center [283, 257] width 45 height 20
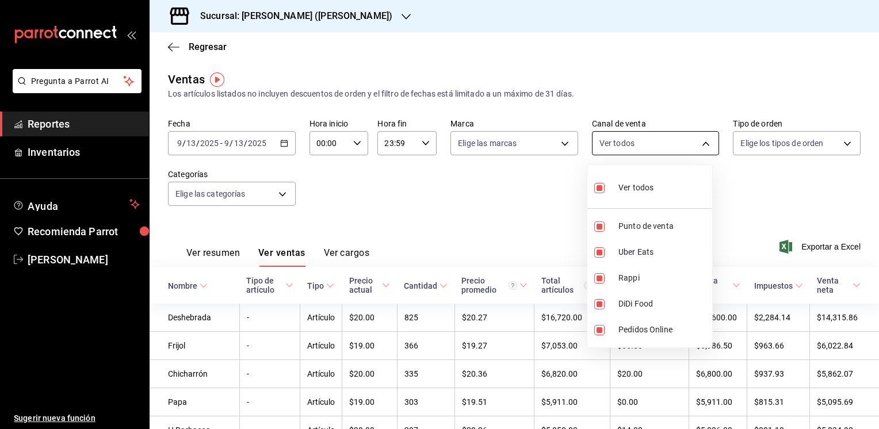
click at [705, 146] on body "Pregunta a Parrot AI Reportes Inventarios Ayuda Recomienda Parrot [PERSON_NAME]…" at bounding box center [439, 214] width 879 height 429
click at [281, 197] on div at bounding box center [439, 214] width 879 height 429
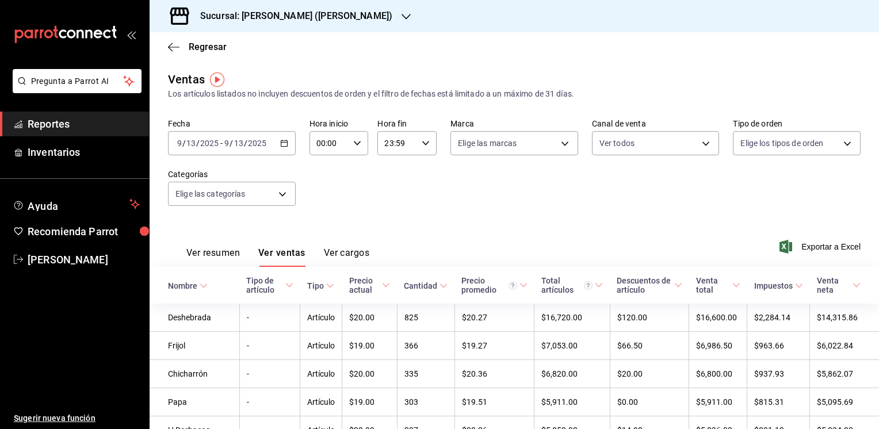
click at [281, 197] on body "Pregunta a Parrot AI Reportes Inventarios Ayuda Recomienda Parrot [PERSON_NAME]…" at bounding box center [439, 214] width 879 height 429
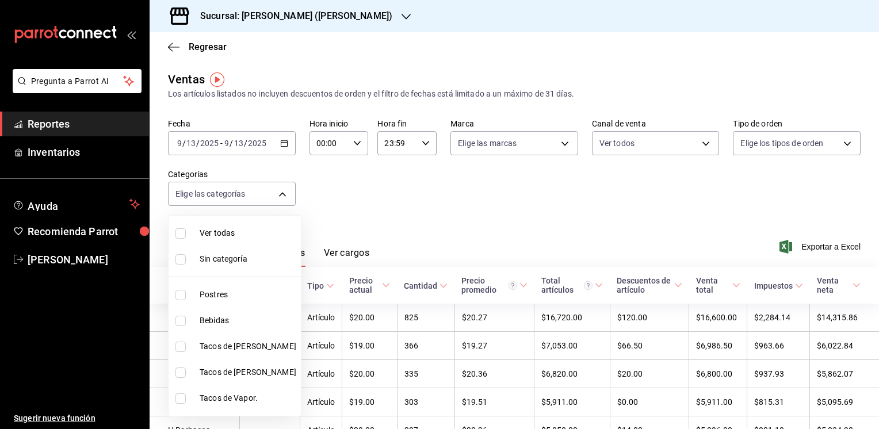
click at [185, 350] on input "checkbox" at bounding box center [180, 347] width 10 height 10
checkbox input "true"
type input "4164e51f-3574-4ab8-b8ac-d4fe75f002a7"
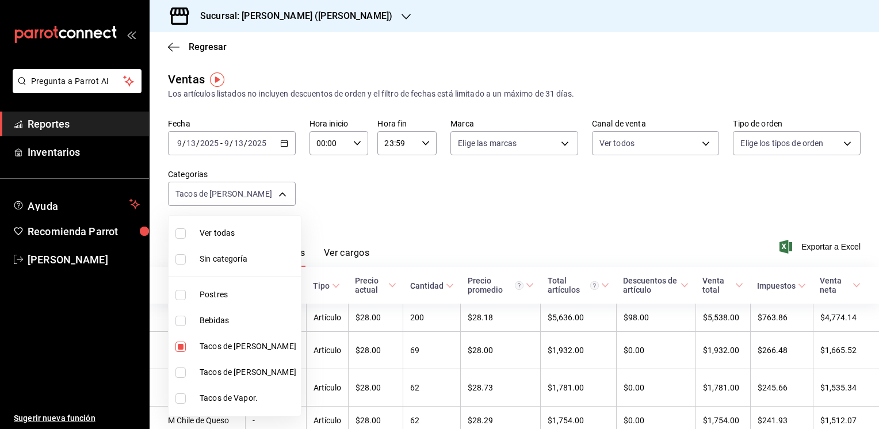
click at [180, 369] on input "checkbox" at bounding box center [180, 373] width 10 height 10
checkbox input "true"
type input "4164e51f-3574-4ab8-b8ac-d4fe75f002a7,e010cbed-05ca-40da-b7bc-c432a87ad8c1"
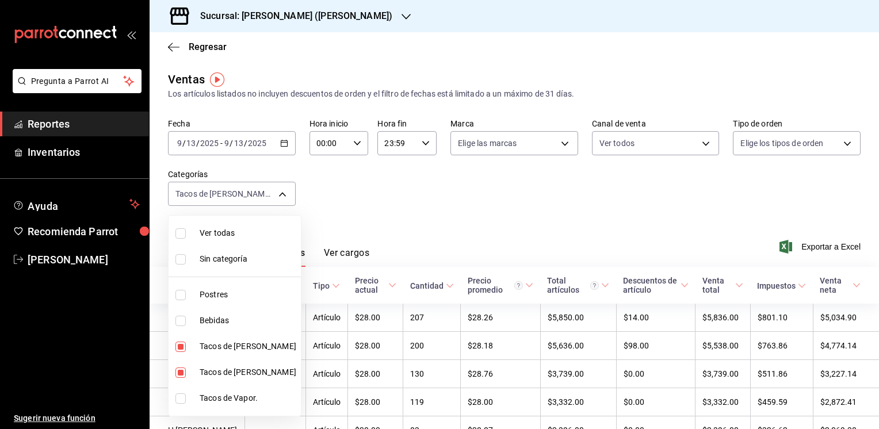
click at [595, 211] on div at bounding box center [439, 214] width 879 height 429
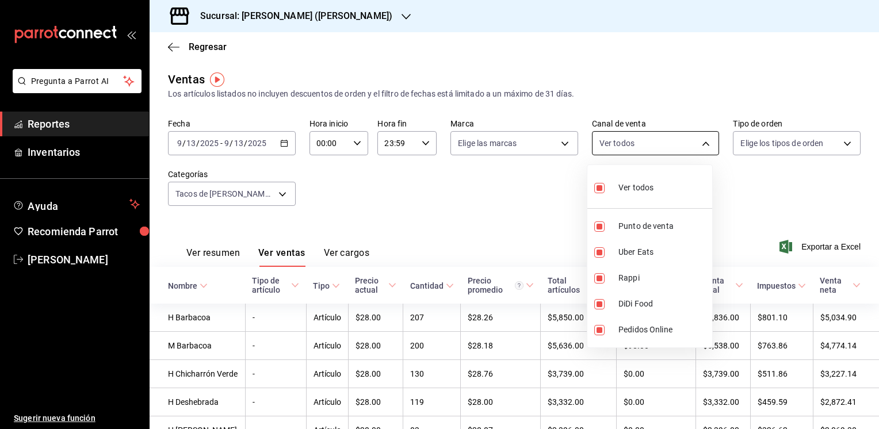
click at [701, 146] on body "Pregunta a Parrot AI Reportes Inventarios Ayuda Recomienda Parrot [PERSON_NAME]…" at bounding box center [439, 214] width 879 height 429
click at [601, 186] on input "checkbox" at bounding box center [599, 188] width 10 height 10
checkbox input "false"
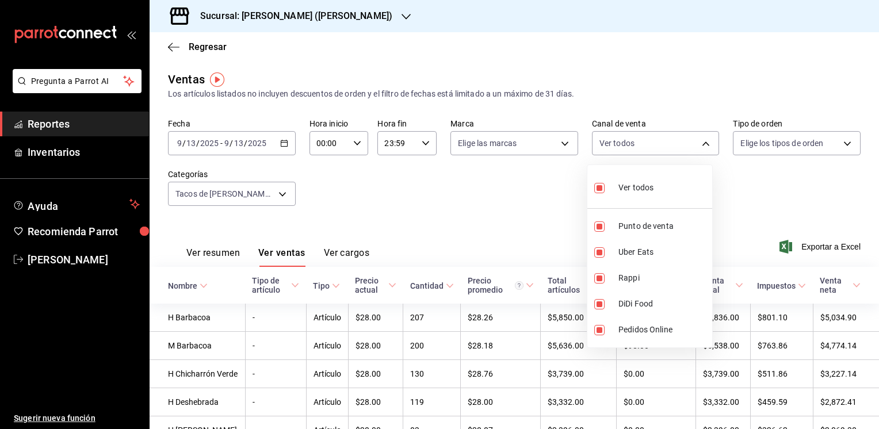
checkbox input "false"
click at [597, 254] on input "checkbox" at bounding box center [599, 252] width 10 height 10
checkbox input "true"
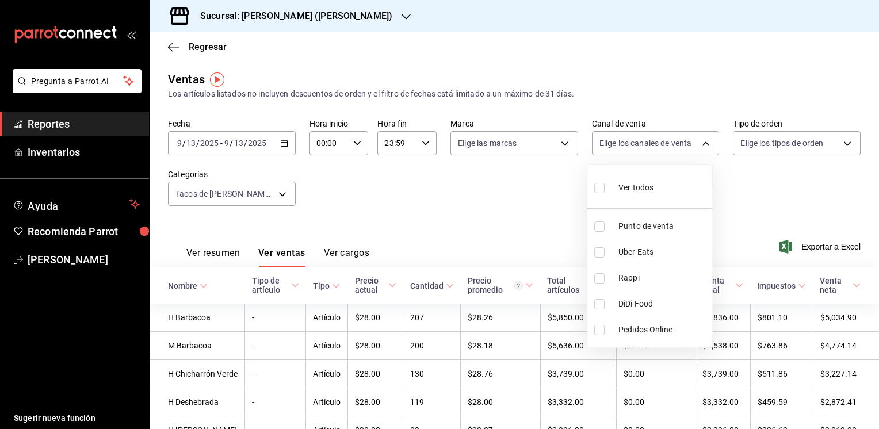
type input "UBER_EATS"
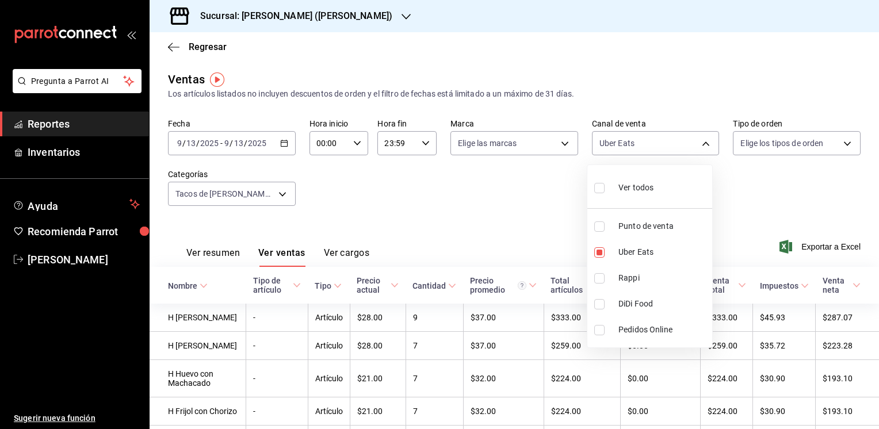
click at [282, 194] on div at bounding box center [439, 214] width 879 height 429
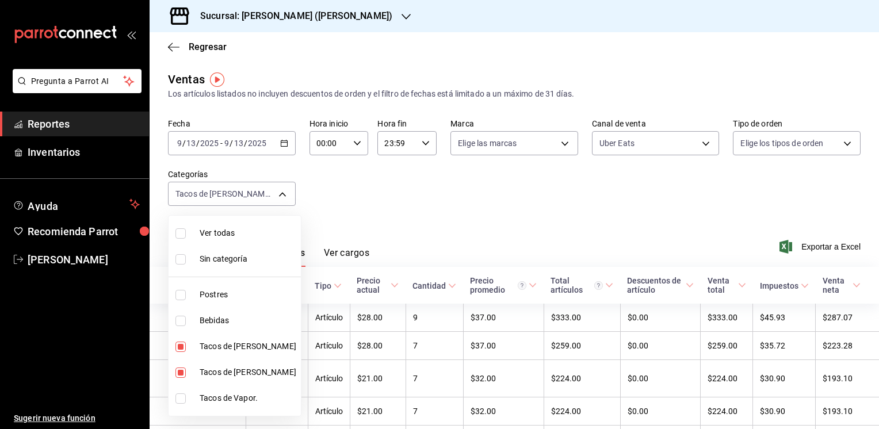
click at [282, 194] on body "Pregunta a Parrot AI Reportes Inventarios Ayuda Recomienda Parrot [PERSON_NAME]…" at bounding box center [439, 214] width 879 height 429
click at [179, 346] on input "checkbox" at bounding box center [180, 347] width 10 height 10
checkbox input "false"
type input "e010cbed-05ca-40da-b7bc-c432a87ad8c1"
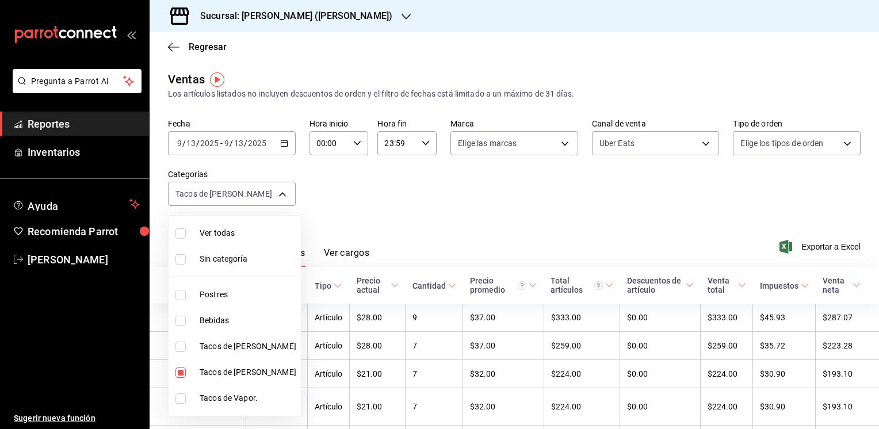
drag, startPoint x: 876, startPoint y: 169, endPoint x: 874, endPoint y: 257, distance: 87.5
click at [874, 257] on div at bounding box center [439, 214] width 879 height 429
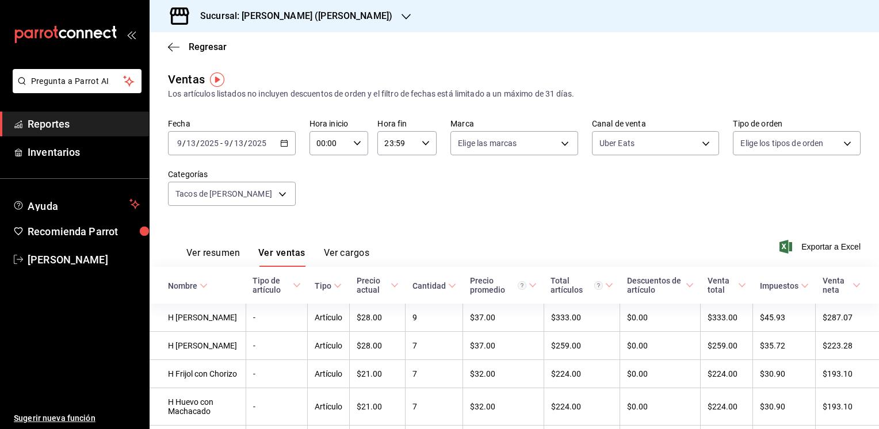
click at [727, 198] on div "Fecha [DATE] [DATE] - [DATE] [DATE] Hora inicio 00:00 Hora inicio Hora fin 23:5…" at bounding box center [514, 169] width 693 height 101
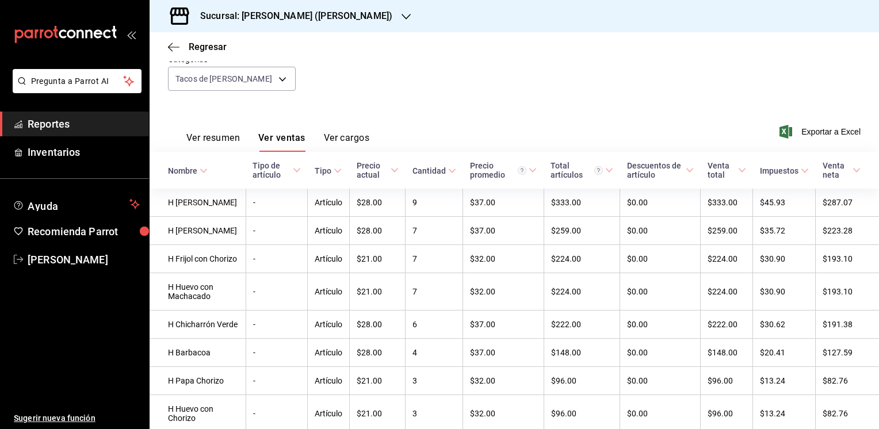
scroll to position [109, 0]
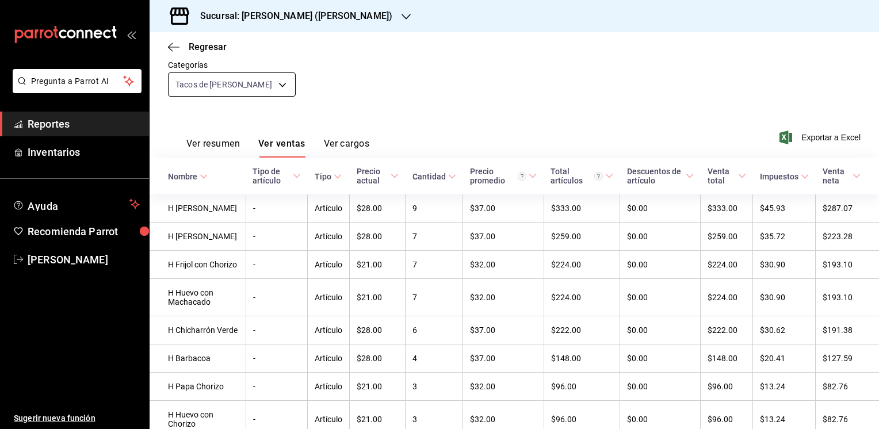
click at [281, 87] on body "Pregunta a Parrot AI Reportes Inventarios Ayuda Recomienda Parrot [PERSON_NAME]…" at bounding box center [439, 214] width 879 height 429
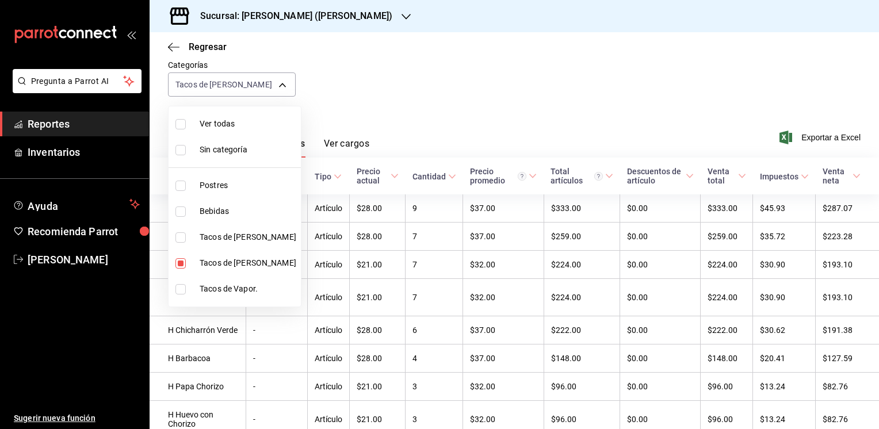
click at [181, 261] on input "checkbox" at bounding box center [180, 263] width 10 height 10
checkbox input "false"
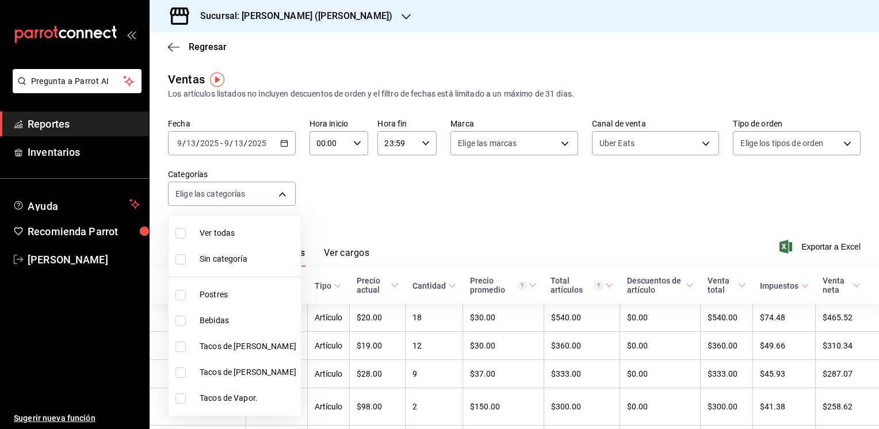
click at [182, 345] on input "checkbox" at bounding box center [180, 347] width 10 height 10
checkbox input "true"
type input "4164e51f-3574-4ab8-b8ac-d4fe75f002a7"
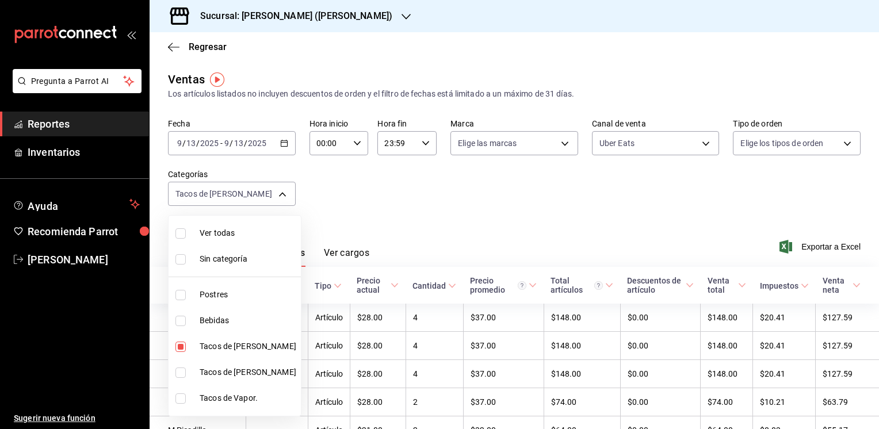
click at [463, 225] on div at bounding box center [439, 214] width 879 height 429
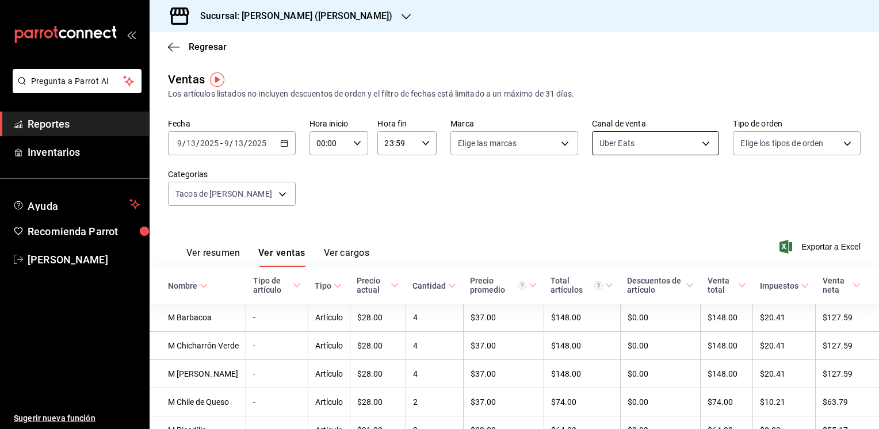
click at [696, 145] on body "Pregunta a Parrot AI Reportes Inventarios Ayuda Recomienda Parrot [PERSON_NAME]…" at bounding box center [439, 214] width 879 height 429
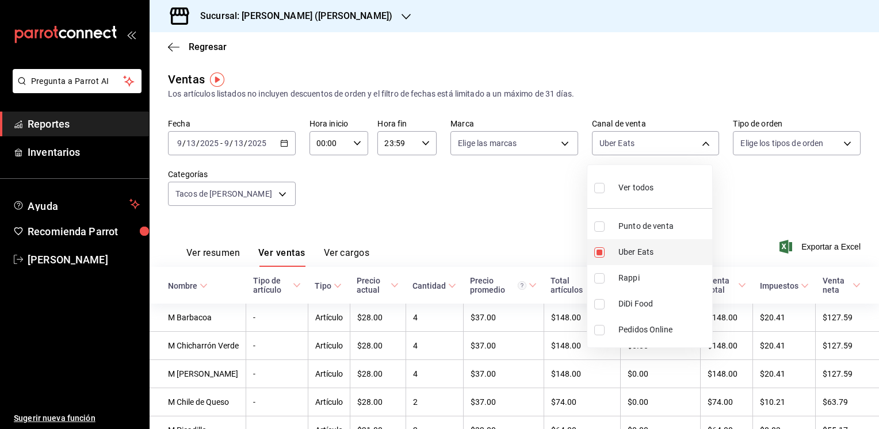
click at [594, 251] on input "checkbox" at bounding box center [599, 252] width 10 height 10
checkbox input "false"
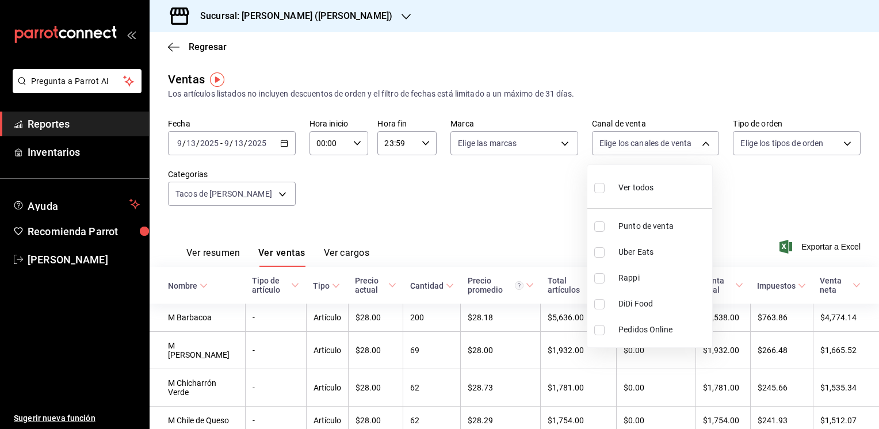
click at [605, 275] on label at bounding box center [601, 278] width 15 height 10
click at [605, 275] on input "checkbox" at bounding box center [599, 278] width 10 height 10
checkbox input "false"
click at [603, 275] on input "checkbox" at bounding box center [599, 278] width 10 height 10
checkbox input "true"
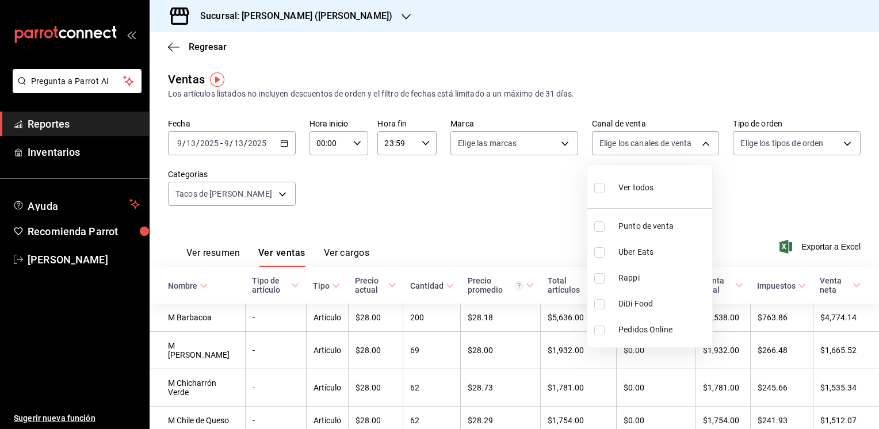
type input "RAPPI"
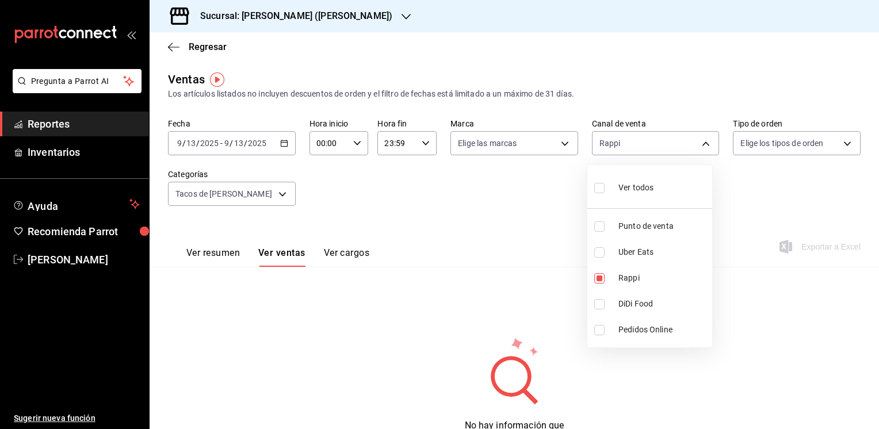
click at [511, 197] on div at bounding box center [439, 214] width 879 height 429
click at [702, 142] on body "Pregunta a Parrot AI Reportes Inventarios Ayuda Recomienda Parrot [PERSON_NAME]…" at bounding box center [439, 214] width 879 height 429
click at [612, 277] on li "Rappi" at bounding box center [649, 278] width 125 height 26
checkbox input "false"
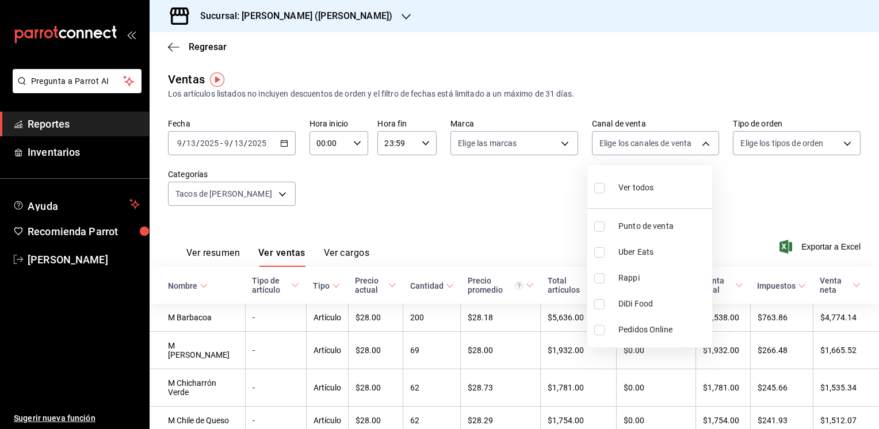
click at [612, 277] on li "Rappi" at bounding box center [649, 278] width 125 height 26
type input "RAPPI"
checkbox input "true"
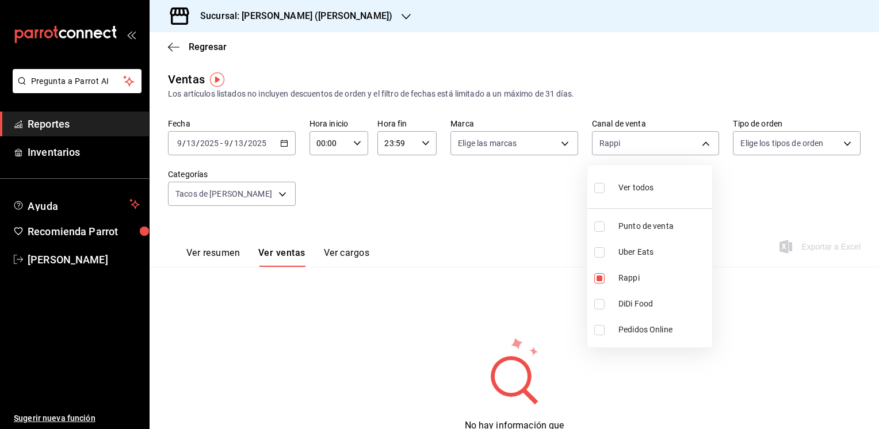
click at [275, 194] on div at bounding box center [439, 214] width 879 height 429
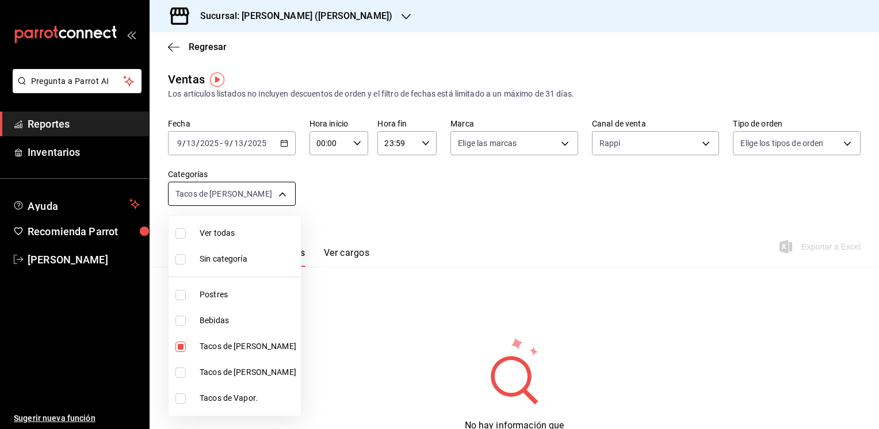
click at [280, 194] on body "Pregunta a Parrot AI Reportes Inventarios Ayuda Recomienda Parrot [PERSON_NAME]…" at bounding box center [439, 214] width 879 height 429
click at [175, 344] on input "checkbox" at bounding box center [180, 347] width 10 height 10
checkbox input "false"
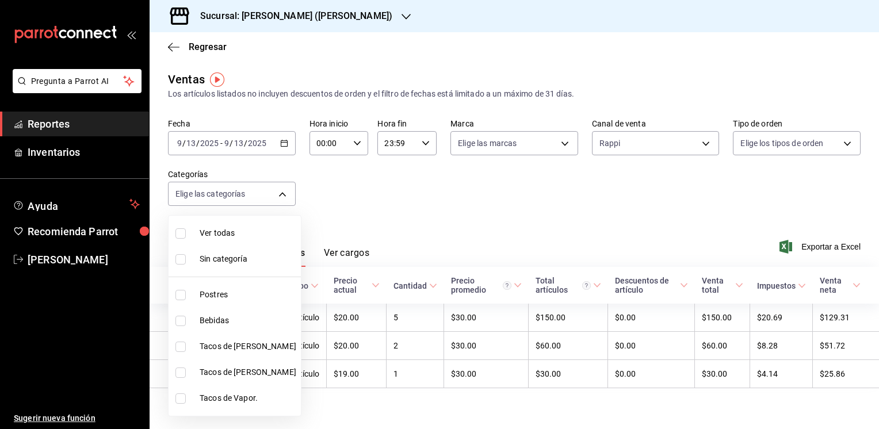
click at [177, 370] on input "checkbox" at bounding box center [180, 373] width 10 height 10
checkbox input "true"
type input "e010cbed-05ca-40da-b7bc-c432a87ad8c1"
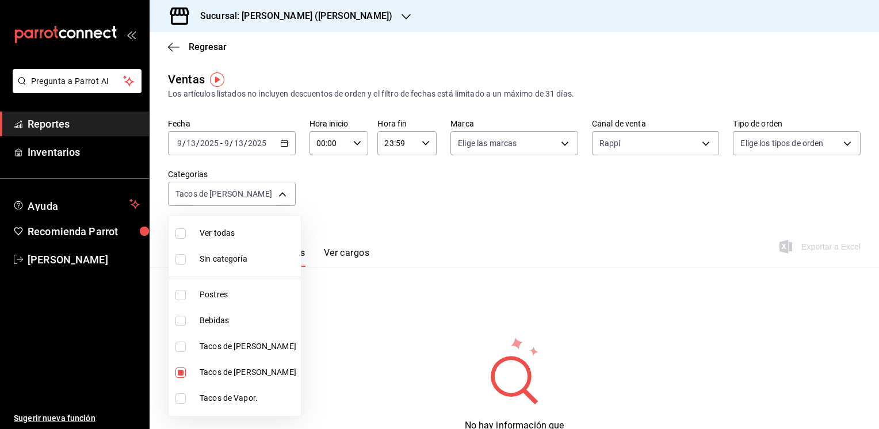
click at [457, 220] on div at bounding box center [439, 214] width 879 height 429
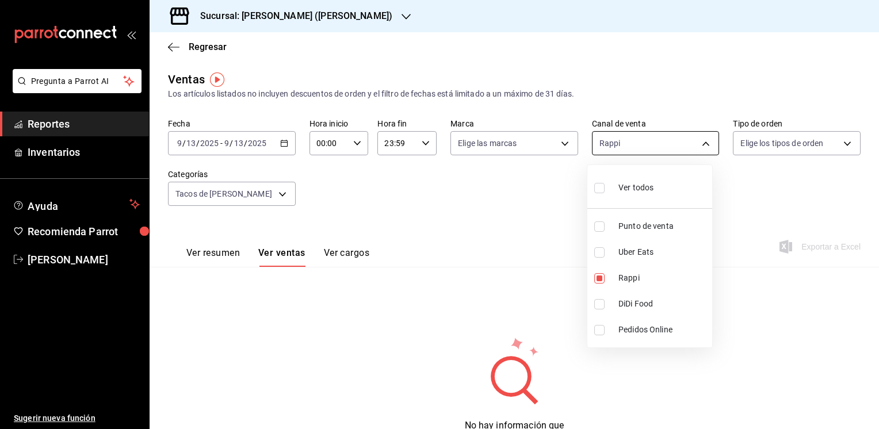
click at [697, 144] on body "Pregunta a Parrot AI Reportes Inventarios Ayuda Recomienda Parrot [PERSON_NAME]…" at bounding box center [439, 214] width 879 height 429
click at [599, 283] on li "Rappi" at bounding box center [649, 278] width 125 height 26
checkbox input "false"
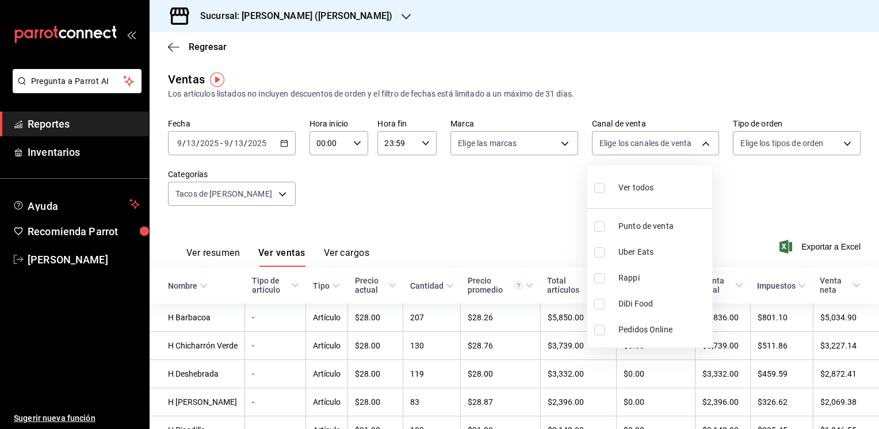
click at [601, 300] on input "checkbox" at bounding box center [599, 304] width 10 height 10
checkbox input "true"
type input "DIDI_FOOD"
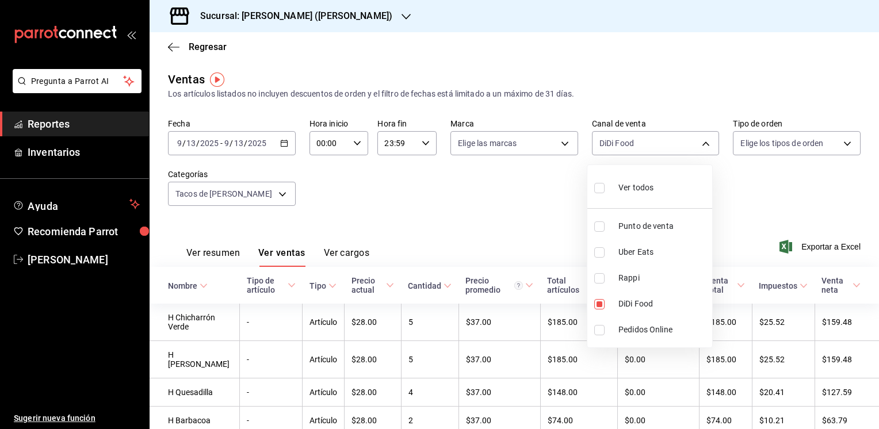
drag, startPoint x: 873, startPoint y: 157, endPoint x: 874, endPoint y: 268, distance: 111.0
click at [874, 268] on div at bounding box center [439, 214] width 879 height 429
drag, startPoint x: 784, startPoint y: 221, endPoint x: 873, endPoint y: 276, distance: 104.3
click at [873, 276] on div "Regresar Ventas Los artículos listados no incluyen descuentos de orden y el fil…" at bounding box center [514, 230] width 729 height 397
click at [636, 260] on div "Ver resumen Ver ventas Ver cargos Exportar a Excel" at bounding box center [514, 243] width 729 height 47
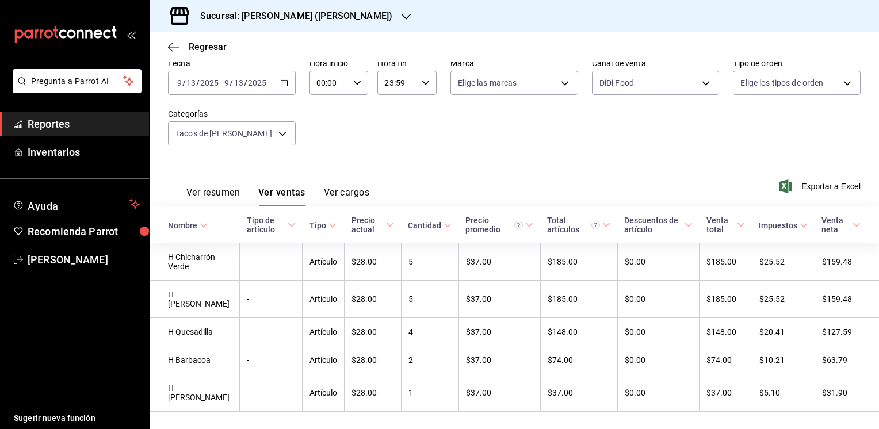
scroll to position [83, 0]
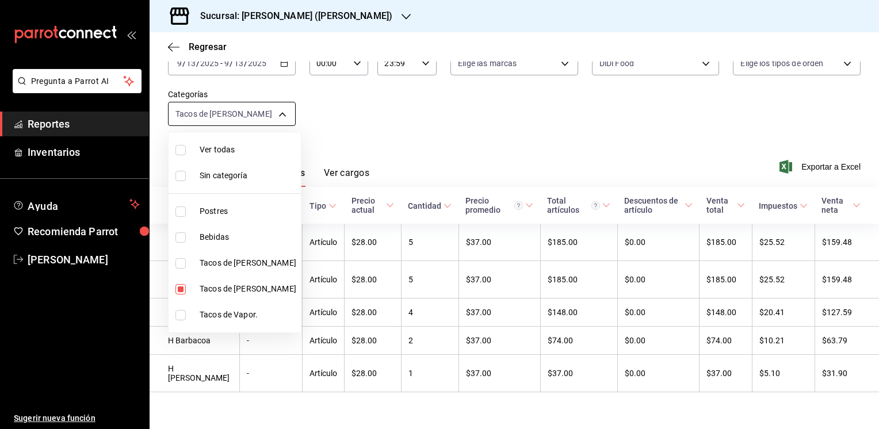
click at [281, 108] on body "Pregunta a Parrot AI Reportes Inventarios Ayuda Recomienda Parrot [PERSON_NAME]…" at bounding box center [439, 214] width 879 height 429
click at [189, 259] on label at bounding box center [182, 263] width 15 height 10
click at [186, 259] on input "checkbox" at bounding box center [180, 263] width 10 height 10
checkbox input "false"
type input "e010cbed-05ca-40da-b7bc-c432a87ad8c1"
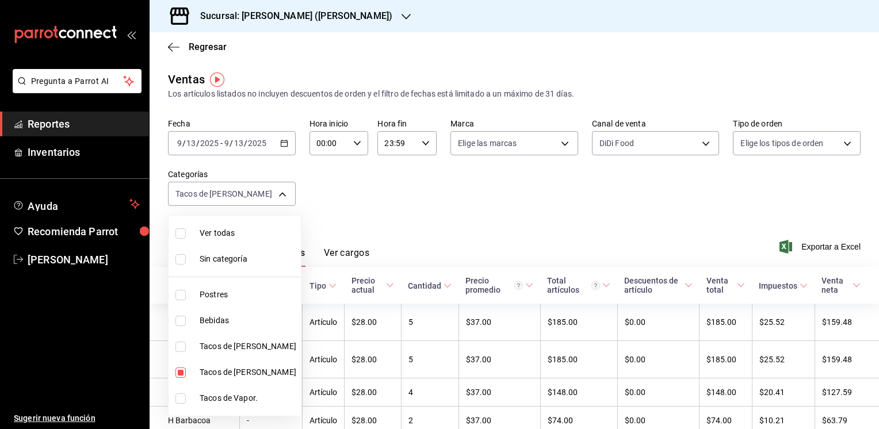
click at [179, 346] on input "checkbox" at bounding box center [180, 347] width 10 height 10
checkbox input "true"
click at [179, 366] on li "Tacos de [PERSON_NAME]" at bounding box center [235, 373] width 132 height 26
type input "4164e51f-3574-4ab8-b8ac-d4fe75f002a7"
checkbox input "false"
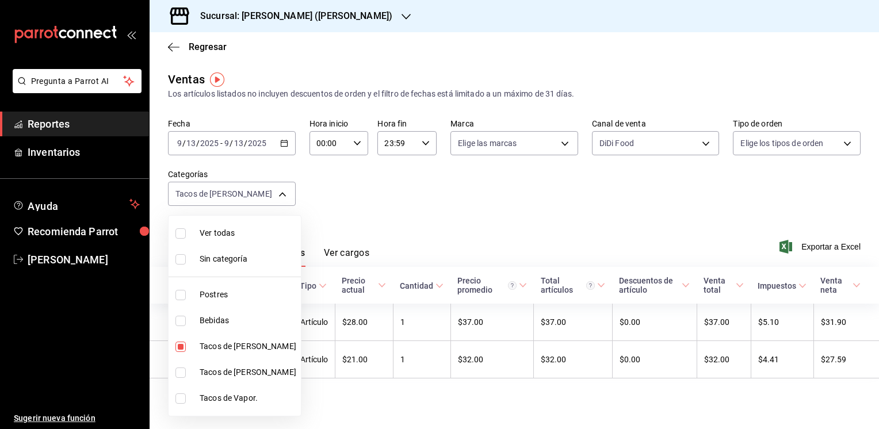
click at [663, 223] on div at bounding box center [439, 214] width 879 height 429
click at [281, 192] on body "Pregunta a Parrot AI Reportes Inventarios Ayuda Recomienda Parrot [PERSON_NAME]…" at bounding box center [439, 214] width 879 height 429
click at [179, 231] on input "checkbox" at bounding box center [180, 233] width 10 height 10
checkbox input "true"
type input "b7584d3b-03f5-4a5d-ad88-d47ab418c2e3,138842d5-32ab-460f-ba36-1e170a4c302e,4164e…"
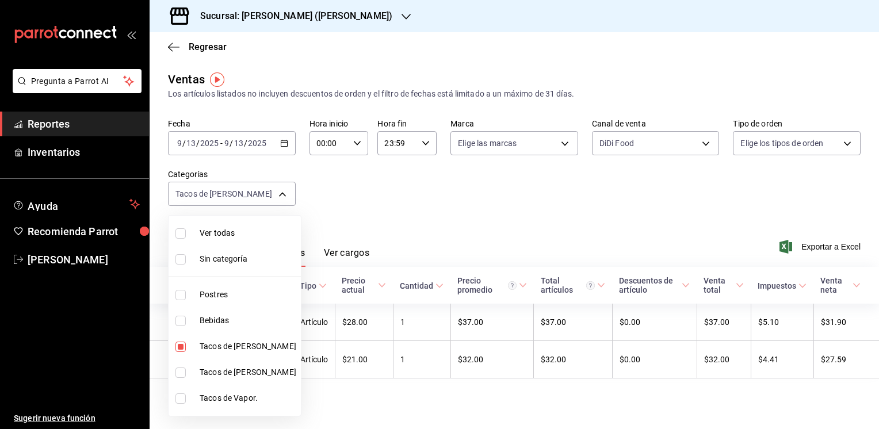
checkbox input "true"
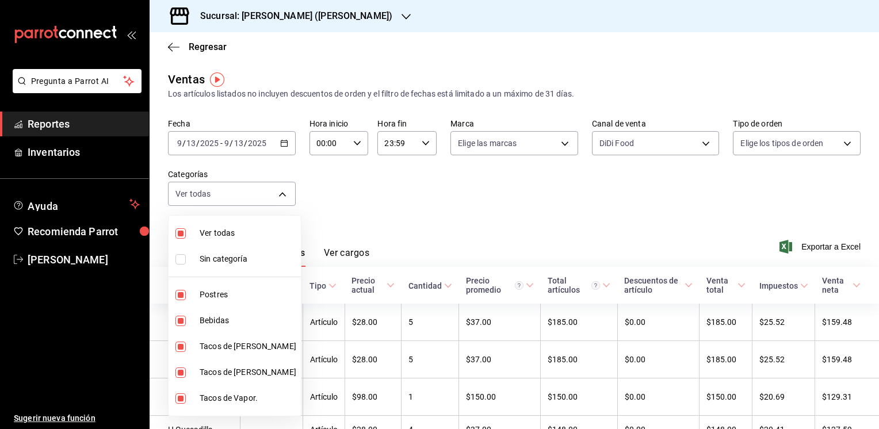
click at [524, 181] on div at bounding box center [439, 214] width 879 height 429
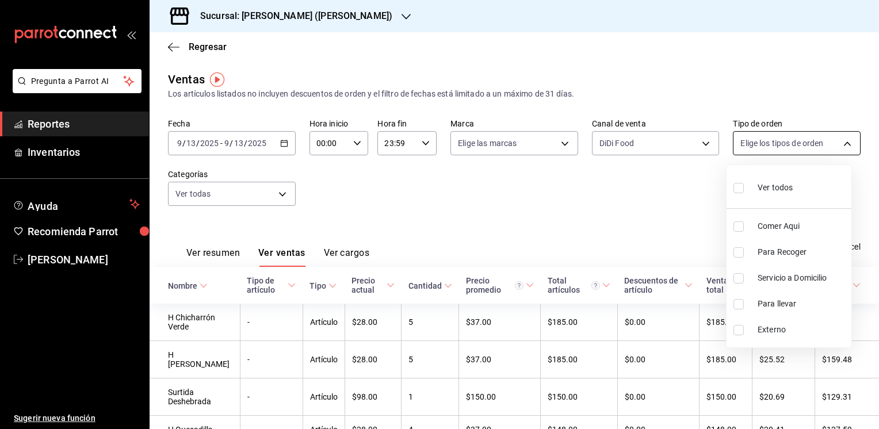
click at [840, 146] on body "Pregunta a Parrot AI Reportes Inventarios Ayuda Recomienda Parrot [PERSON_NAME]…" at bounding box center [439, 214] width 879 height 429
click at [738, 280] on input "checkbox" at bounding box center [739, 278] width 10 height 10
checkbox input "true"
type input "590b616a-8cc6-416c-9b33-fa8e3c4d6ac0"
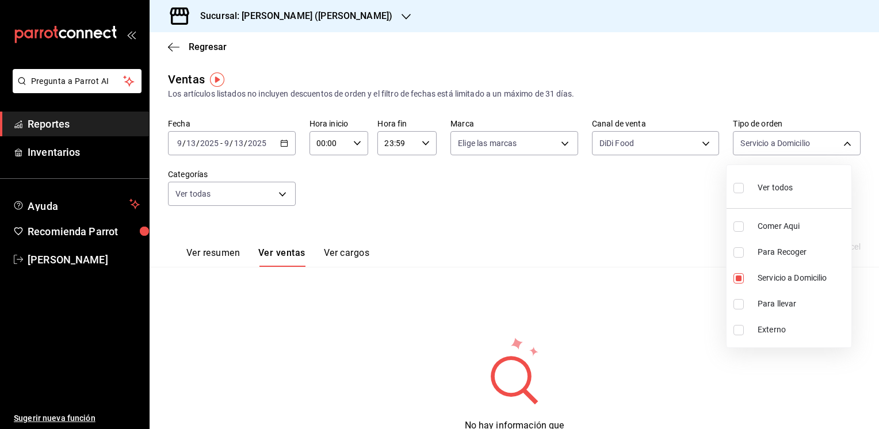
click at [741, 300] on input "checkbox" at bounding box center [739, 304] width 10 height 10
checkbox input "true"
type input "590b616a-8cc6-416c-9b33-fa8e3c4d6ac0,f5b67294-bd1c-4022-8e3c-81e4039b9dad"
click at [739, 254] on input "checkbox" at bounding box center [739, 252] width 10 height 10
checkbox input "true"
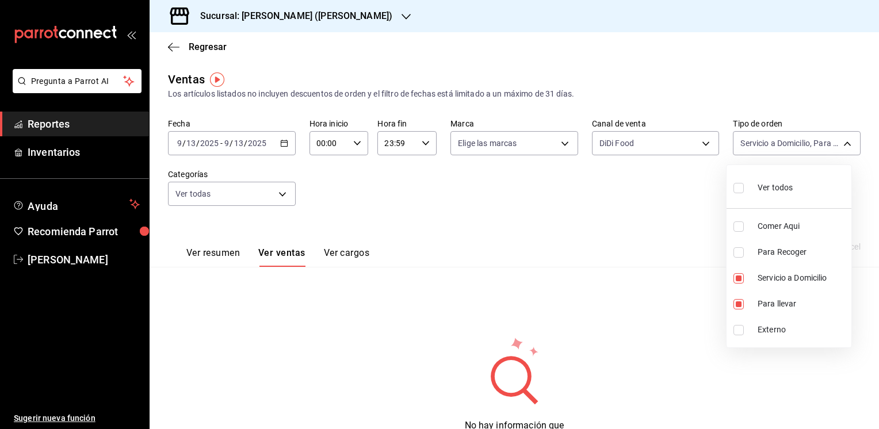
type input "590b616a-8cc6-416c-9b33-fa8e3c4d6ac0,f5b67294-bd1c-4022-8e3c-81e4039b9dad,3e0c2…"
click at [699, 144] on div at bounding box center [439, 214] width 879 height 429
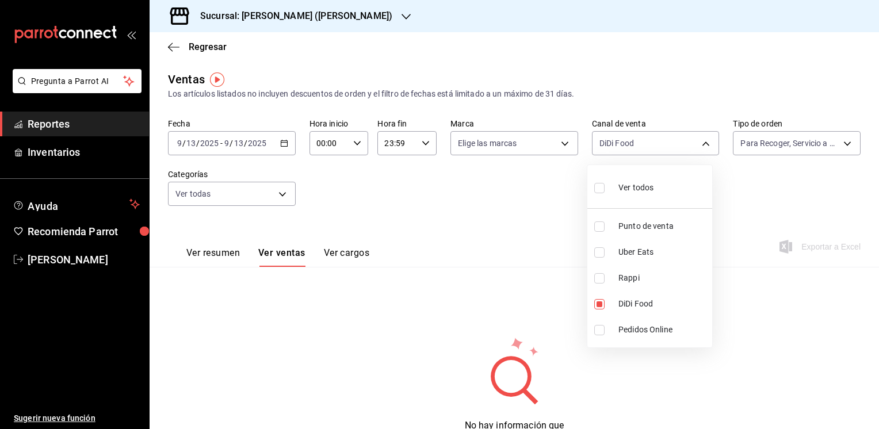
click at [699, 144] on body "Pregunta a Parrot AI Reportes Inventarios Ayuda Recomienda Parrot [PERSON_NAME]…" at bounding box center [439, 214] width 879 height 429
click at [602, 189] on input "checkbox" at bounding box center [599, 188] width 10 height 10
checkbox input "true"
type input "PARROT,UBER_EATS,RAPPI,DIDI_FOOD,ONLINE"
checkbox input "true"
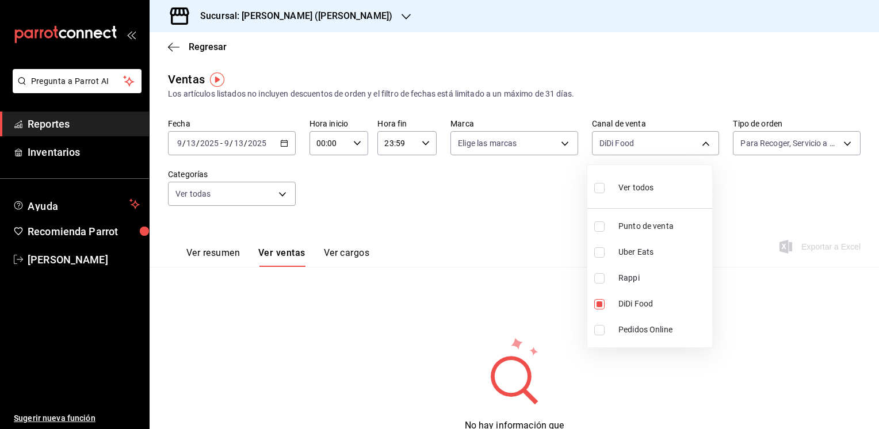
checkbox input "true"
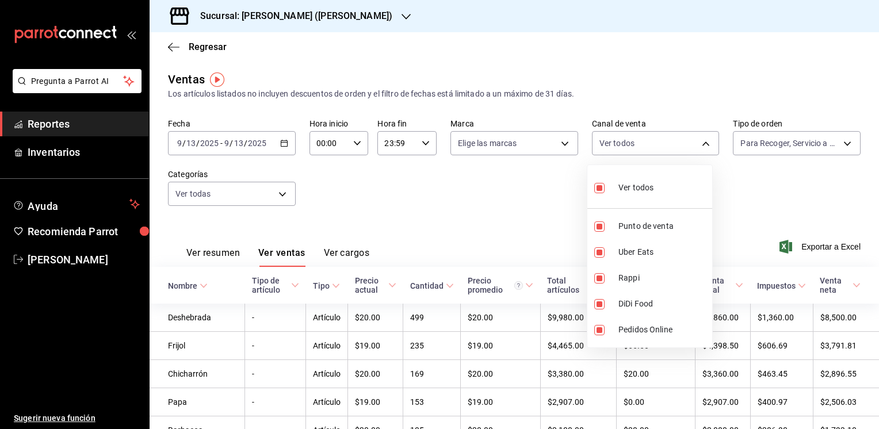
click at [518, 197] on div at bounding box center [439, 214] width 879 height 429
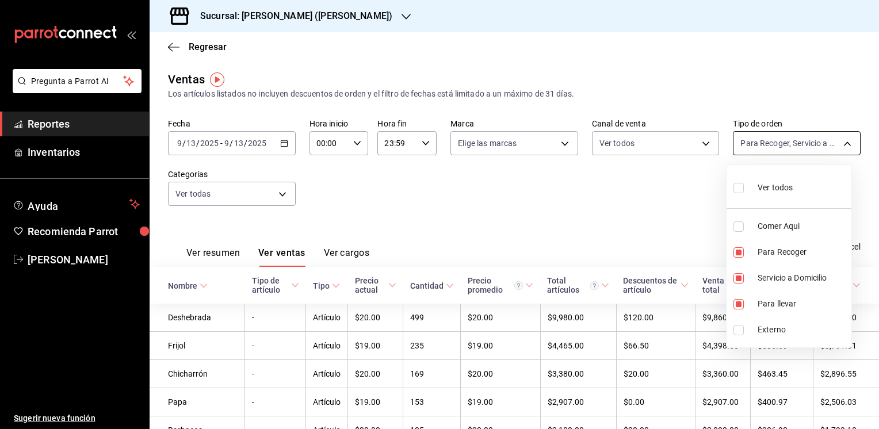
click at [840, 142] on body "Pregunta a Parrot AI Reportes Inventarios Ayuda Recomienda Parrot [PERSON_NAME]…" at bounding box center [439, 214] width 879 height 429
drag, startPoint x: 874, startPoint y: 159, endPoint x: 877, endPoint y: 231, distance: 72.0
click at [877, 231] on div at bounding box center [439, 214] width 879 height 429
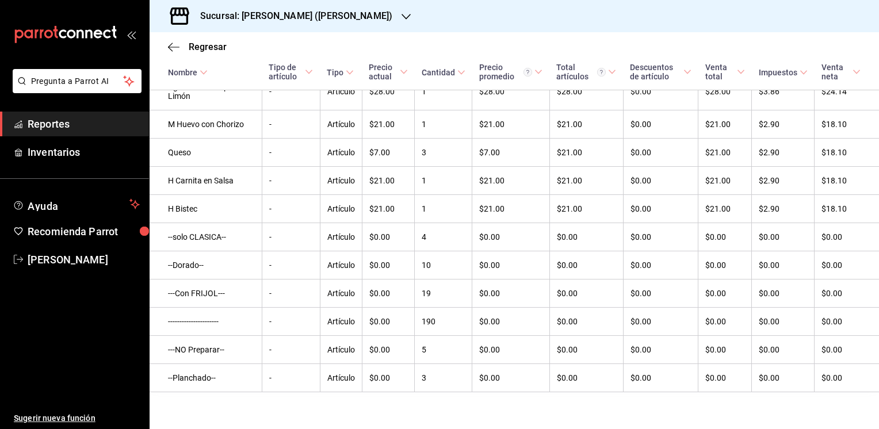
scroll to position [1908, 0]
click at [402, 21] on icon "button" at bounding box center [406, 16] width 9 height 9
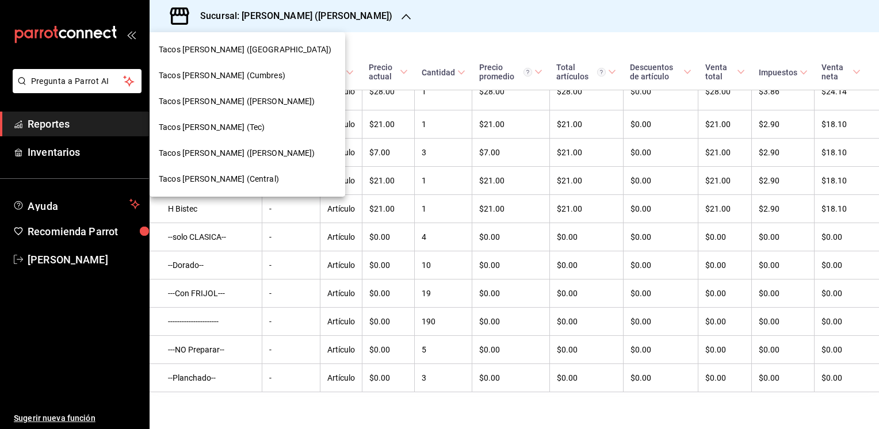
click at [245, 102] on span "Tacos [PERSON_NAME] ([PERSON_NAME])" at bounding box center [237, 101] width 156 height 12
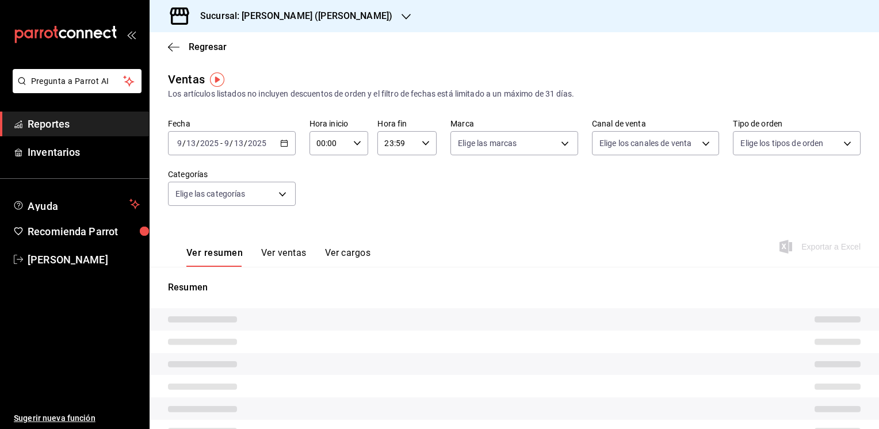
type input "PARROT,UBER_EATS,RAPPI,DIDI_FOOD,ONLINE"
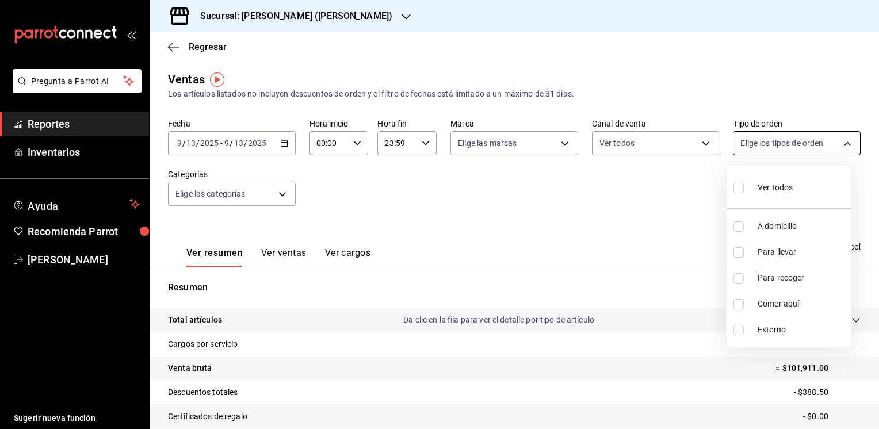
click at [842, 144] on body "Pregunta a Parrot AI Reportes Inventarios Ayuda Recomienda Parrot [PERSON_NAME]…" at bounding box center [439, 214] width 879 height 429
click at [735, 245] on li "Para llevar" at bounding box center [789, 252] width 125 height 26
type input "7d237542-db86-4024-87ff-e6ffa23009b2"
checkbox input "true"
click at [740, 273] on input "checkbox" at bounding box center [739, 278] width 10 height 10
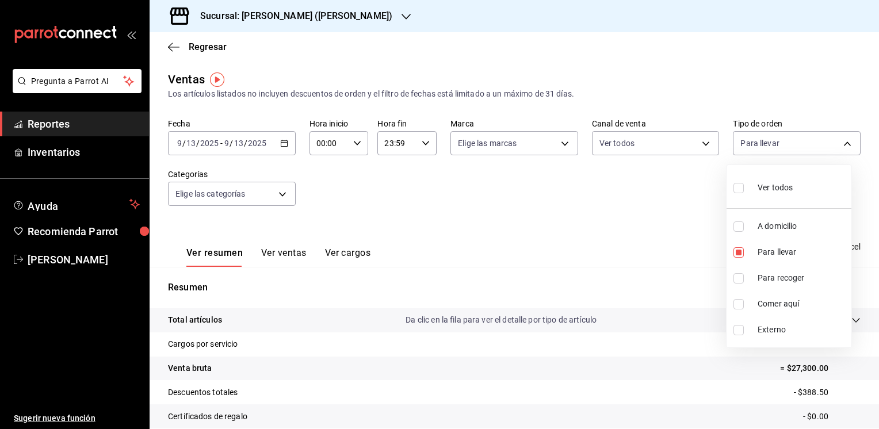
checkbox input "true"
type input "7d237542-db86-4024-87ff-e6ffa23009b2,1e856673-4c81-4b12-ac8b-831dd96b7aee"
click at [738, 222] on input "checkbox" at bounding box center [739, 226] width 10 height 10
checkbox input "true"
type input "7d237542-db86-4024-87ff-e6ffa23009b2,1e856673-4c81-4b12-ac8b-831dd96b7aee,9e2a2…"
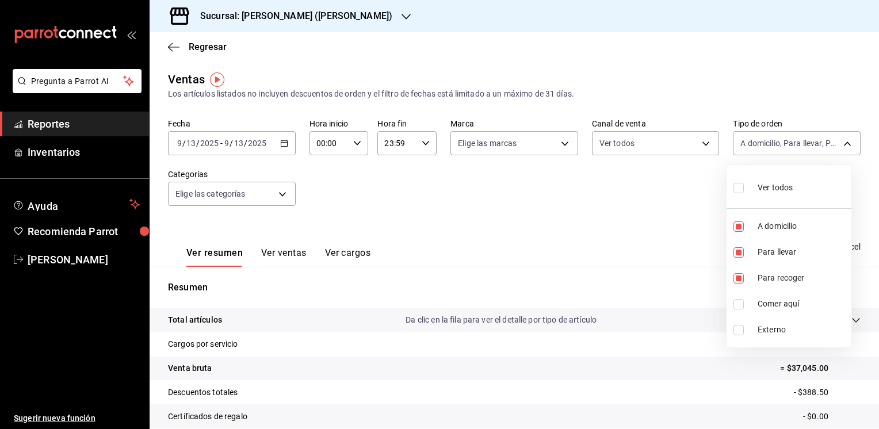
click at [281, 196] on div at bounding box center [439, 214] width 879 height 429
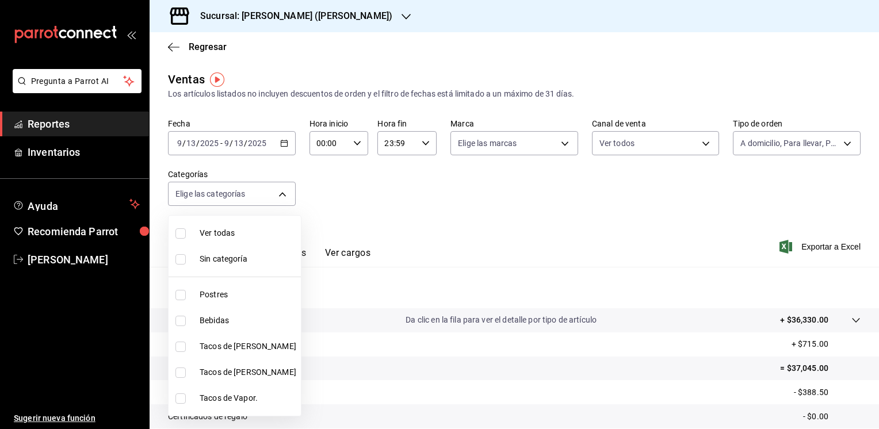
click at [281, 196] on body "Pregunta a Parrot AI Reportes Inventarios Ayuda Recomienda Parrot [PERSON_NAME]…" at bounding box center [439, 214] width 879 height 429
click at [177, 345] on input "checkbox" at bounding box center [180, 347] width 10 height 10
checkbox input "true"
type input "9b2a086a-1748-4fa6-9e9f-eef77635b034"
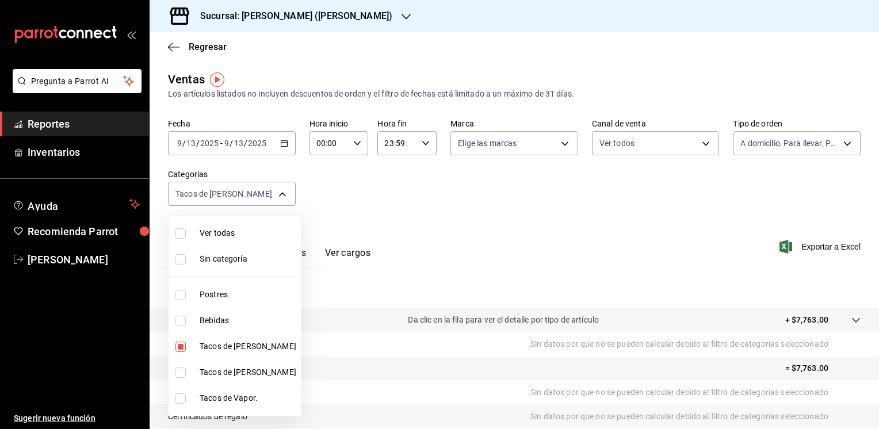
click at [182, 370] on input "checkbox" at bounding box center [180, 373] width 10 height 10
checkbox input "true"
type input "9b2a086a-1748-4fa6-9e9f-eef77635b034,ab8a3f9b-811a-4c58-8a60-58c93d6ffe1e"
click at [184, 397] on input "checkbox" at bounding box center [180, 399] width 10 height 10
checkbox input "true"
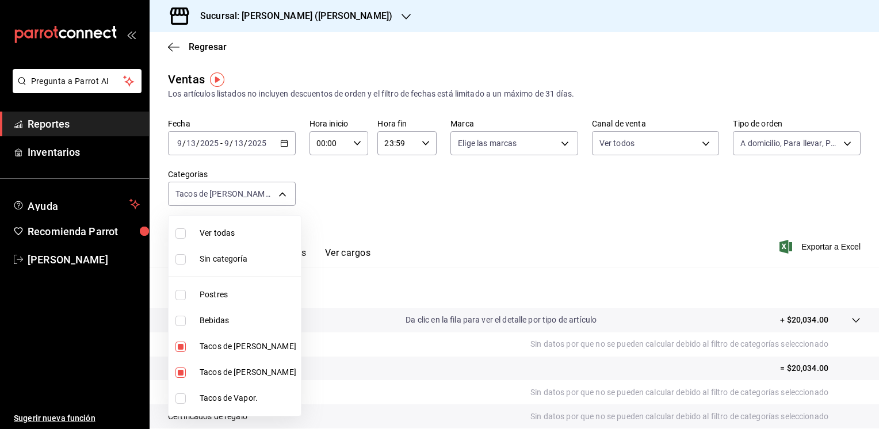
type input "9b2a086a-1748-4fa6-9e9f-eef77635b034,ab8a3f9b-811a-4c58-8a60-58c93d6ffe1e,a9fb5…"
drag, startPoint x: 874, startPoint y: 188, endPoint x: 864, endPoint y: 276, distance: 88.7
click at [864, 276] on div at bounding box center [439, 214] width 879 height 429
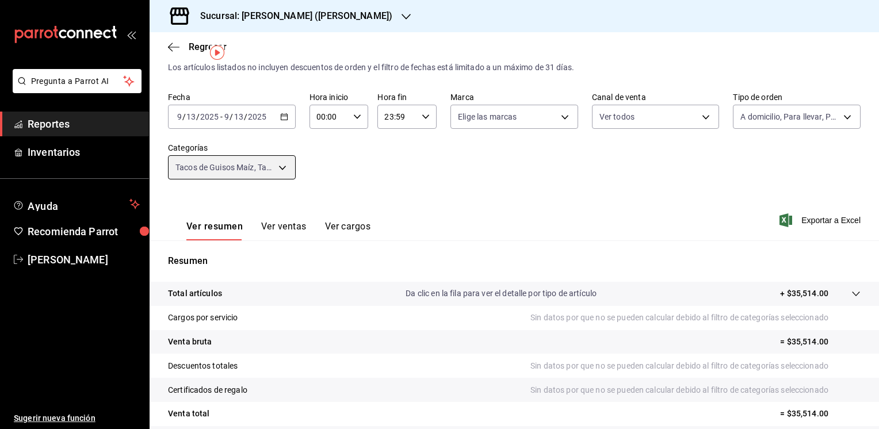
scroll to position [28, 0]
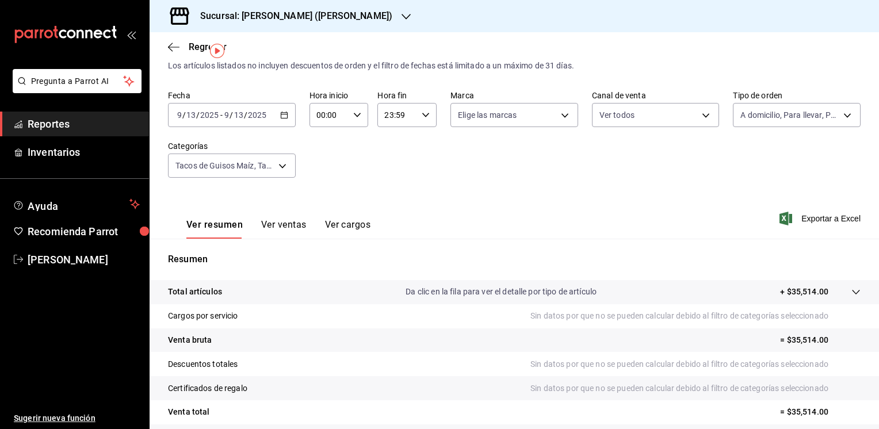
click at [293, 224] on button "Ver ventas" at bounding box center [283, 229] width 45 height 20
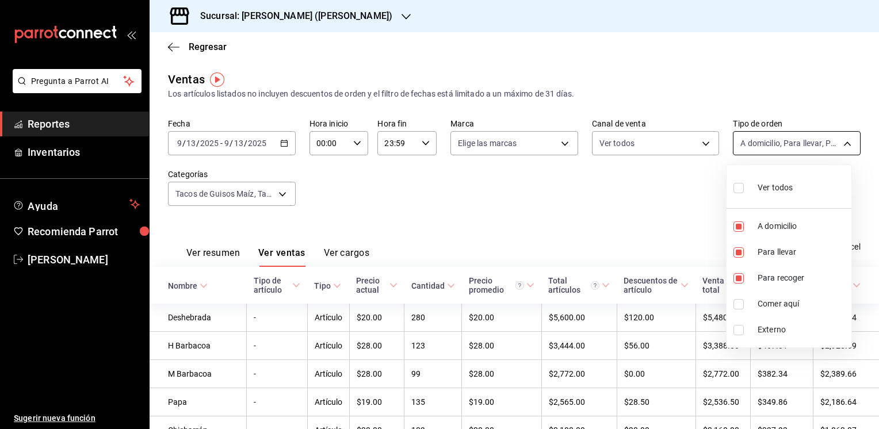
click at [839, 147] on body "Pregunta a Parrot AI Reportes Inventarios Ayuda Recomienda Parrot [PERSON_NAME]…" at bounding box center [439, 214] width 879 height 429
click at [739, 307] on input "checkbox" at bounding box center [739, 304] width 10 height 10
checkbox input "true"
type input "7d237542-db86-4024-87ff-e6ffa23009b2,1e856673-4c81-4b12-ac8b-831dd96b7aee,9e2a2…"
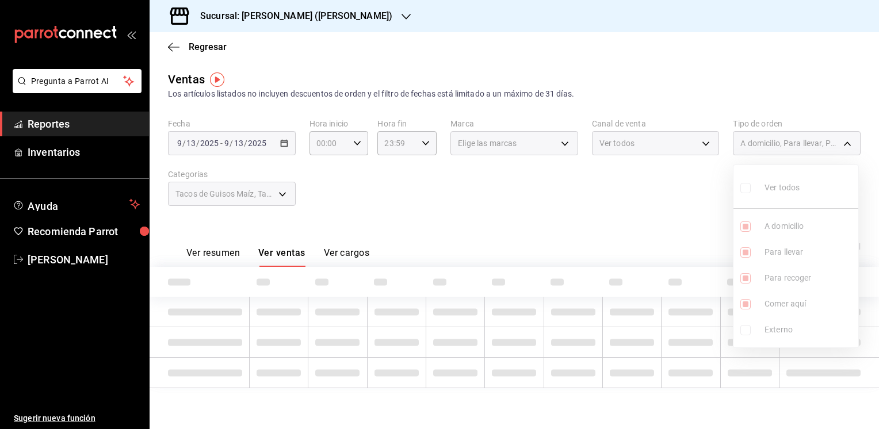
click at [746, 282] on ul "Ver todos A domicilio Para llevar Para recoger Comer aquí Externo" at bounding box center [796, 256] width 125 height 182
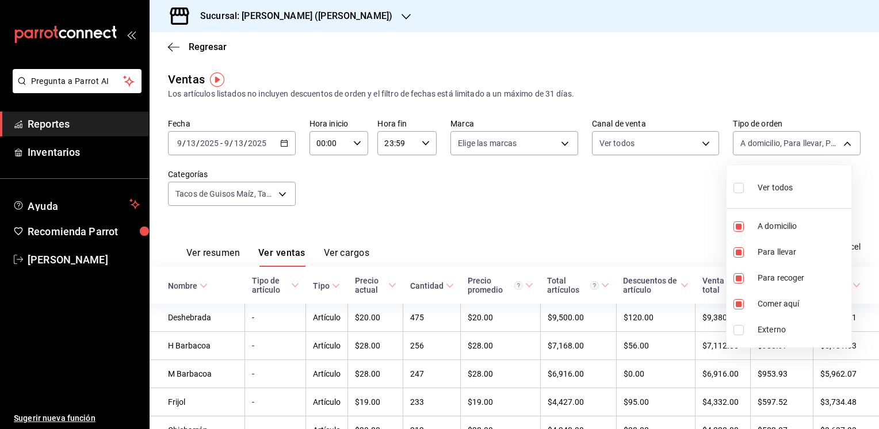
click at [746, 282] on label at bounding box center [741, 278] width 15 height 10
click at [744, 282] on input "checkbox" at bounding box center [739, 278] width 10 height 10
checkbox input "true"
type input "7d237542-db86-4024-87ff-e6ffa23009b2,9e2a251d-949c-44b6-8628-a82609f57612,5aa8d…"
click at [746, 278] on label at bounding box center [741, 278] width 15 height 10
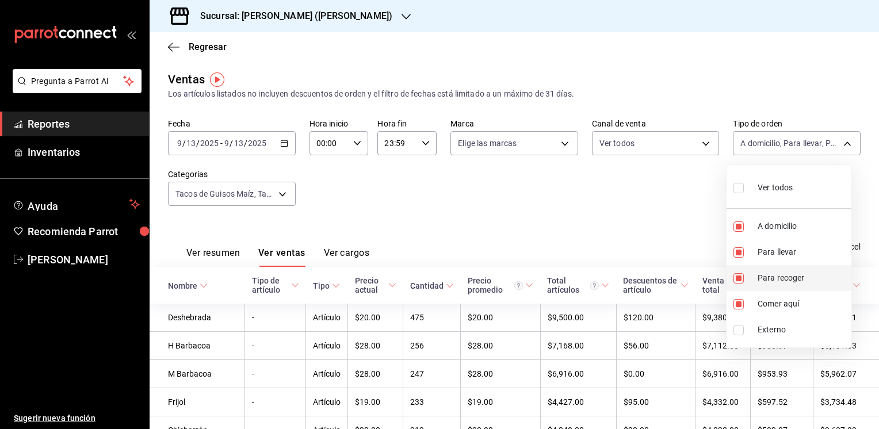
click at [744, 278] on input "checkbox" at bounding box center [739, 278] width 10 height 10
checkbox input "true"
type input "7d237542-db86-4024-87ff-e6ffa23009b2,9e2a251d-949c-44b6-8628-a82609f57612,5aa8d…"
click at [741, 276] on input "checkbox" at bounding box center [739, 278] width 10 height 10
checkbox input "false"
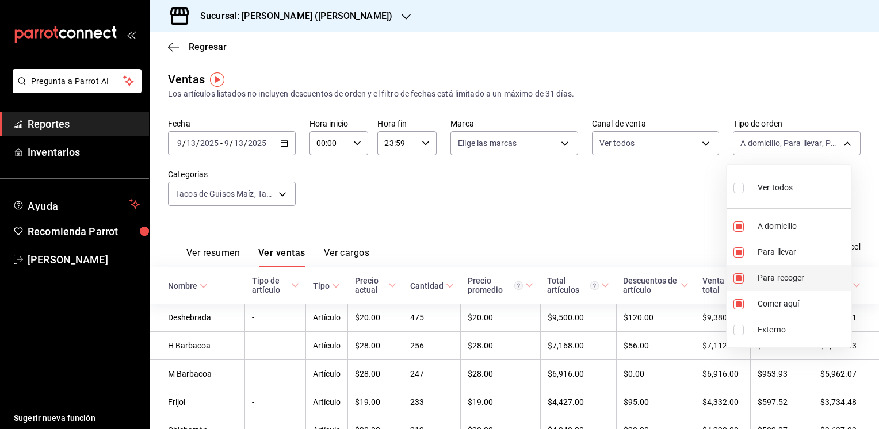
type input "7d237542-db86-4024-87ff-e6ffa23009b2,9e2a251d-949c-44b6-8628-a82609f57612,5aa8d…"
click at [740, 251] on input "checkbox" at bounding box center [739, 252] width 10 height 10
checkbox input "false"
type input "9e2a251d-949c-44b6-8628-a82609f57612,5aa8d20c-ee5e-4161-81df-725150c5a56a"
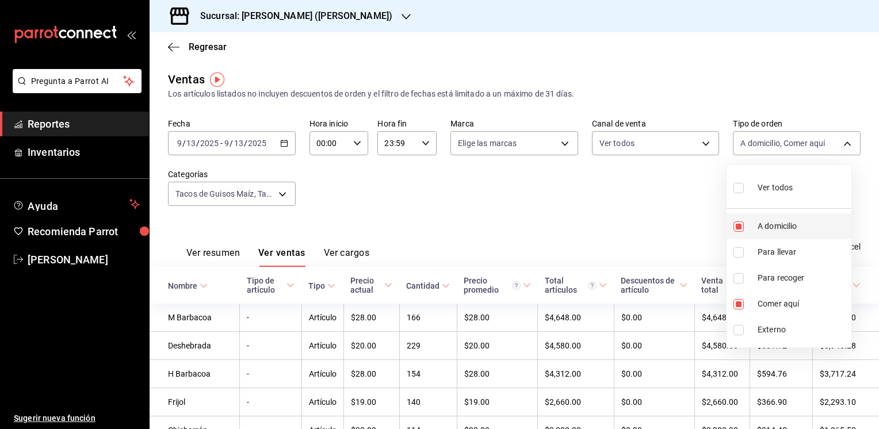
click at [738, 226] on input "checkbox" at bounding box center [739, 226] width 10 height 10
checkbox input "false"
type input "5aa8d20c-ee5e-4161-81df-725150c5a56a"
click at [283, 194] on div at bounding box center [439, 214] width 879 height 429
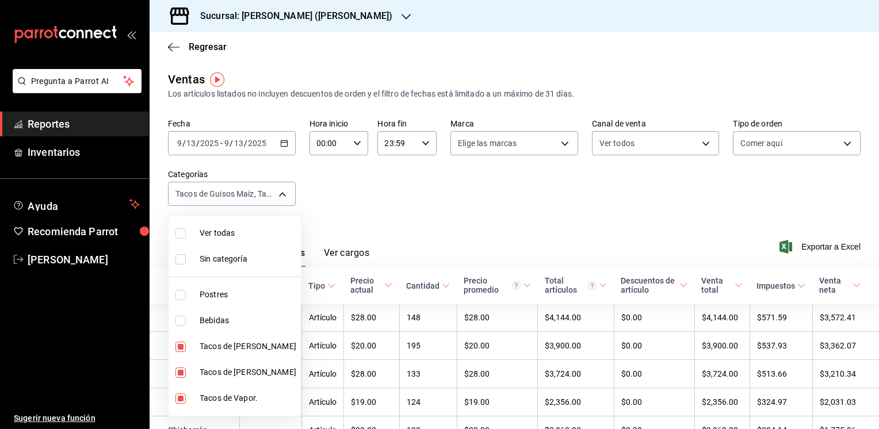
click at [283, 194] on body "Pregunta a Parrot AI Reportes Inventarios Ayuda Recomienda Parrot [PERSON_NAME]…" at bounding box center [439, 214] width 879 height 429
click at [369, 197] on div at bounding box center [439, 214] width 879 height 429
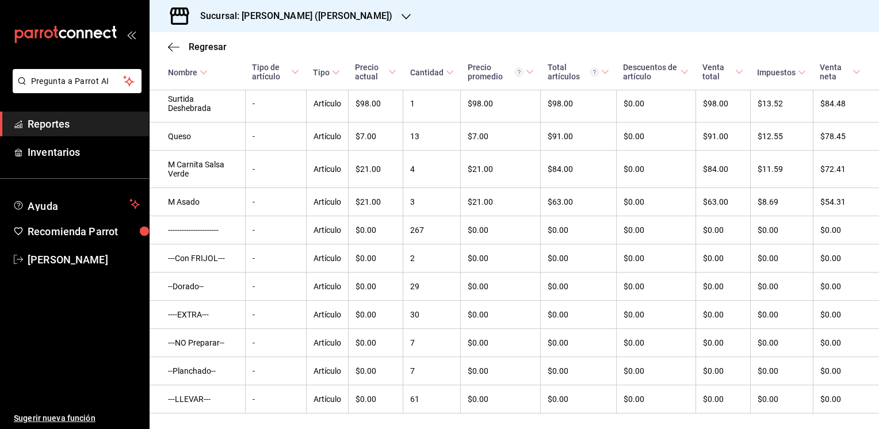
scroll to position [1453, 0]
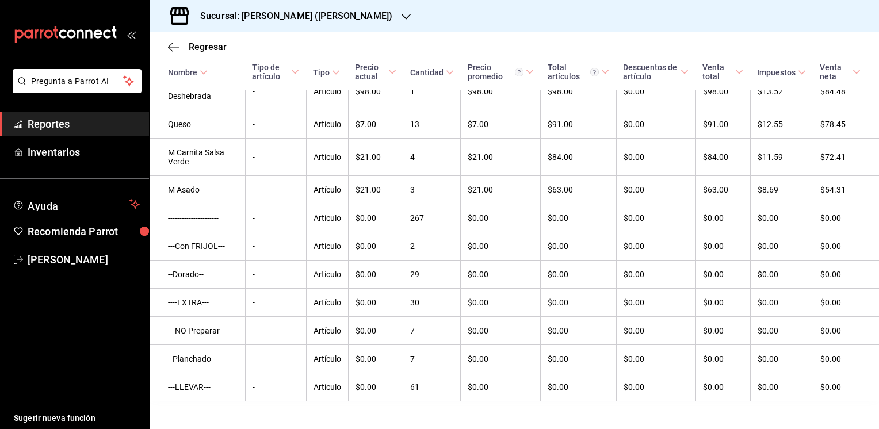
click at [402, 16] on icon "button" at bounding box center [406, 16] width 9 height 9
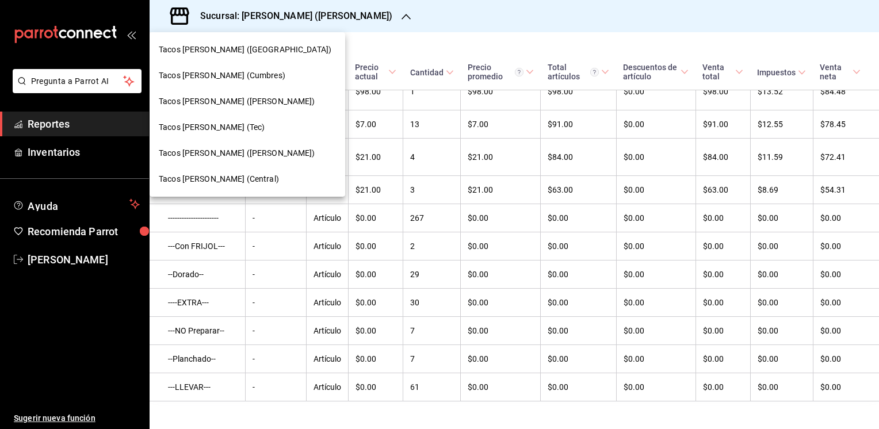
click at [222, 149] on span "Tacos [PERSON_NAME] ([PERSON_NAME])" at bounding box center [237, 153] width 156 height 12
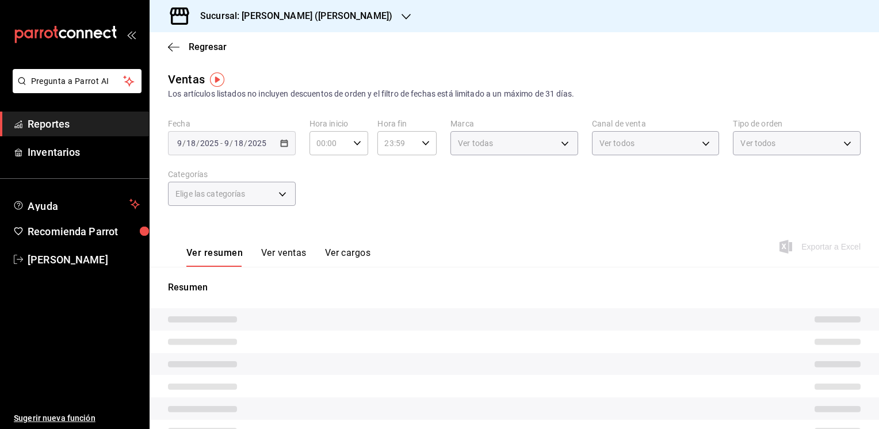
type input "PARROT,UBER_EATS,RAPPI,DIDI_FOOD,ONLINE"
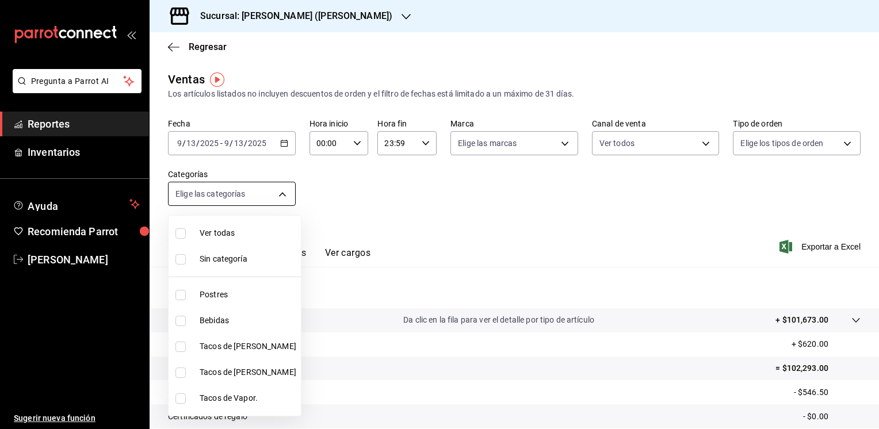
click at [282, 196] on body "Pregunta a Parrot AI Reportes Inventarios Ayuda Recomienda Parrot [PERSON_NAME]…" at bounding box center [439, 214] width 879 height 429
click at [185, 345] on input "checkbox" at bounding box center [180, 347] width 10 height 10
checkbox input "true"
type input "4164e51f-3574-4ab8-b8ac-d4fe75f002a7"
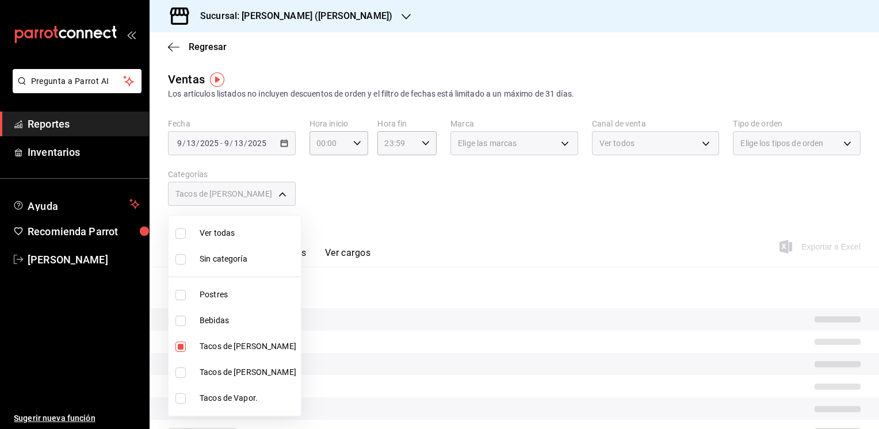
click at [182, 370] on input "checkbox" at bounding box center [180, 373] width 10 height 10
checkbox input "true"
type input "4164e51f-3574-4ab8-b8ac-d4fe75f002a7,e010cbed-05ca-40da-b7bc-c432a87ad8c1"
click at [179, 399] on input "checkbox" at bounding box center [180, 399] width 10 height 10
checkbox input "true"
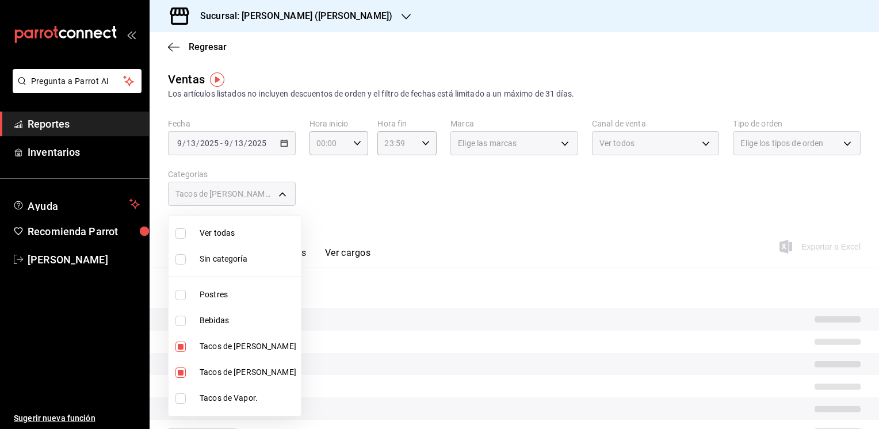
type input "4164e51f-3574-4ab8-b8ac-d4fe75f002a7,e010cbed-05ca-40da-b7bc-c432a87ad8c1,2fcdf…"
click at [842, 144] on div at bounding box center [439, 214] width 879 height 429
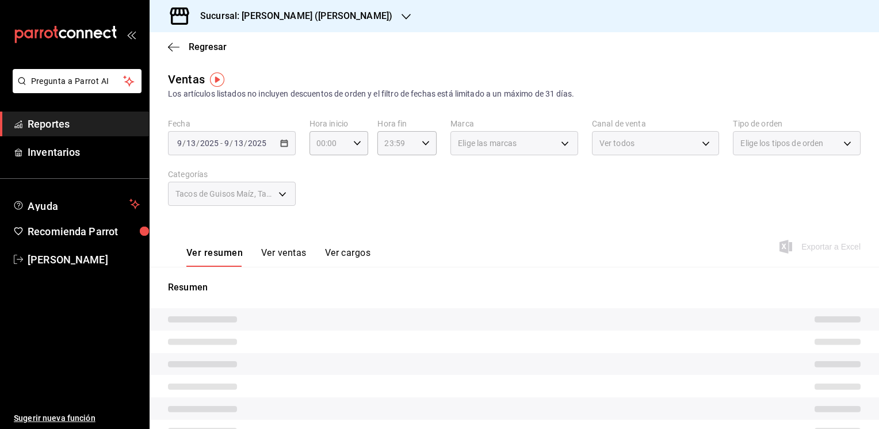
click at [838, 142] on div "Elige los tipos de orden" at bounding box center [797, 143] width 128 height 24
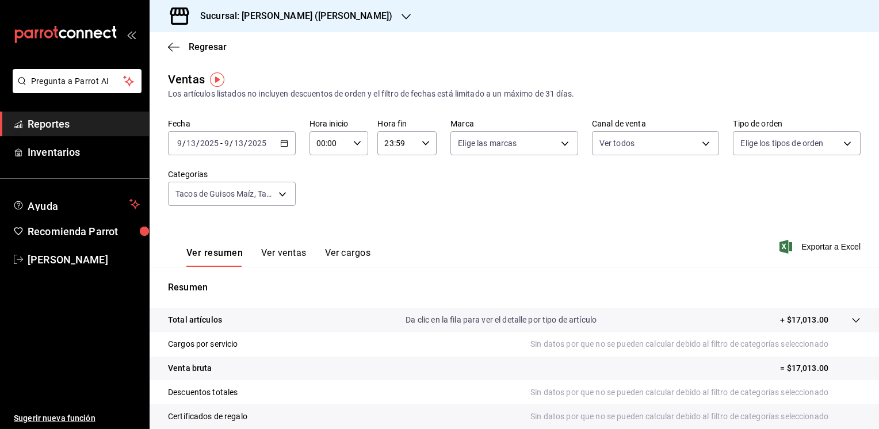
click at [282, 259] on button "Ver ventas" at bounding box center [283, 257] width 45 height 20
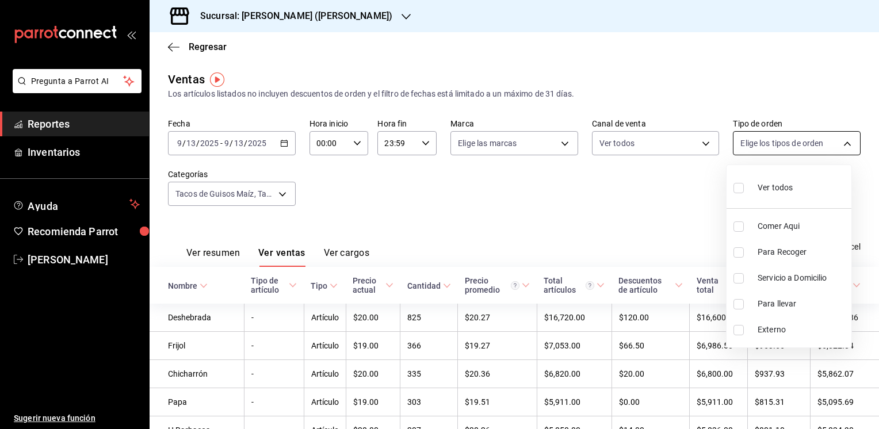
click at [840, 139] on body "Pregunta a Parrot AI Reportes Inventarios Ayuda Recomienda Parrot [PERSON_NAME]…" at bounding box center [439, 214] width 879 height 429
click at [736, 223] on input "checkbox" at bounding box center [739, 226] width 10 height 10
checkbox input "true"
type input "ad4449cf-4234-4f9d-9f36-e80825b78057"
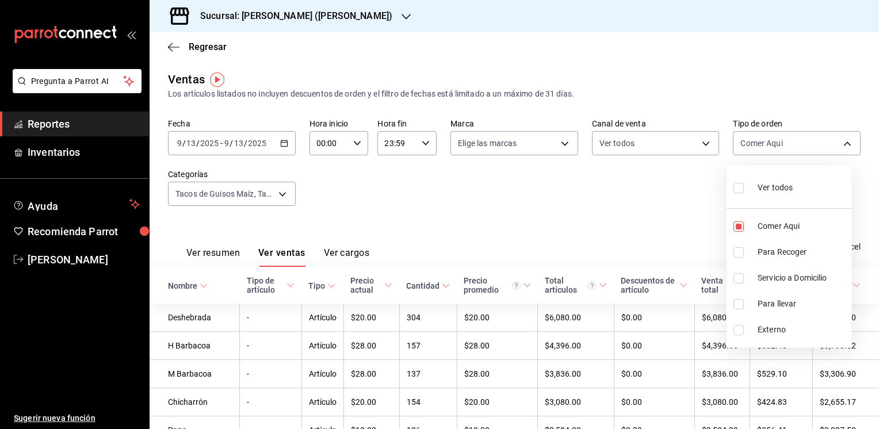
click at [622, 212] on div at bounding box center [439, 214] width 879 height 429
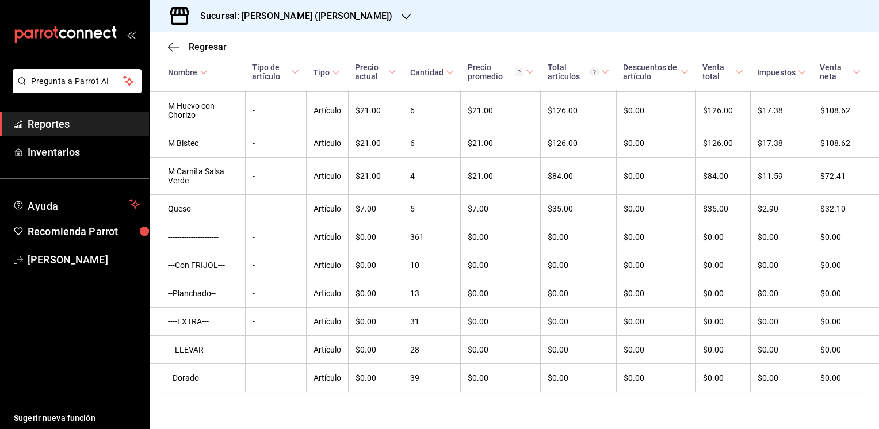
scroll to position [1496, 0]
